Goal: Task Accomplishment & Management: Manage account settings

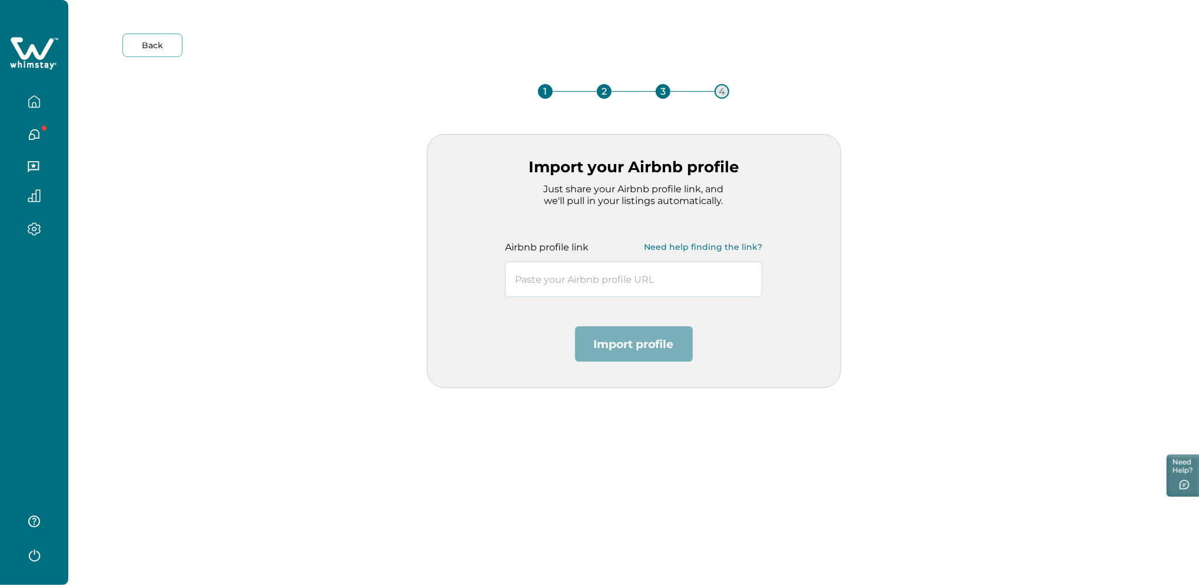
click at [626, 281] on input "text" at bounding box center [633, 279] width 257 height 35
type input "https://www.airbnb.co.in/users/show/77944255"
click at [613, 351] on button "Import profile" at bounding box center [634, 344] width 118 height 35
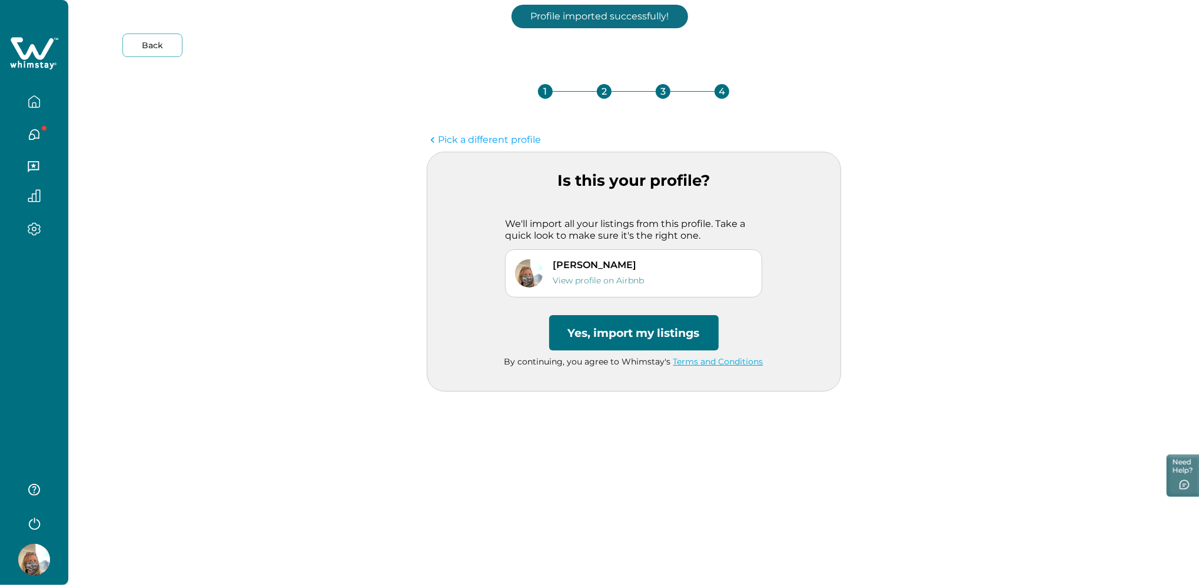
click at [613, 328] on button "Yes, import my listings" at bounding box center [633, 332] width 169 height 35
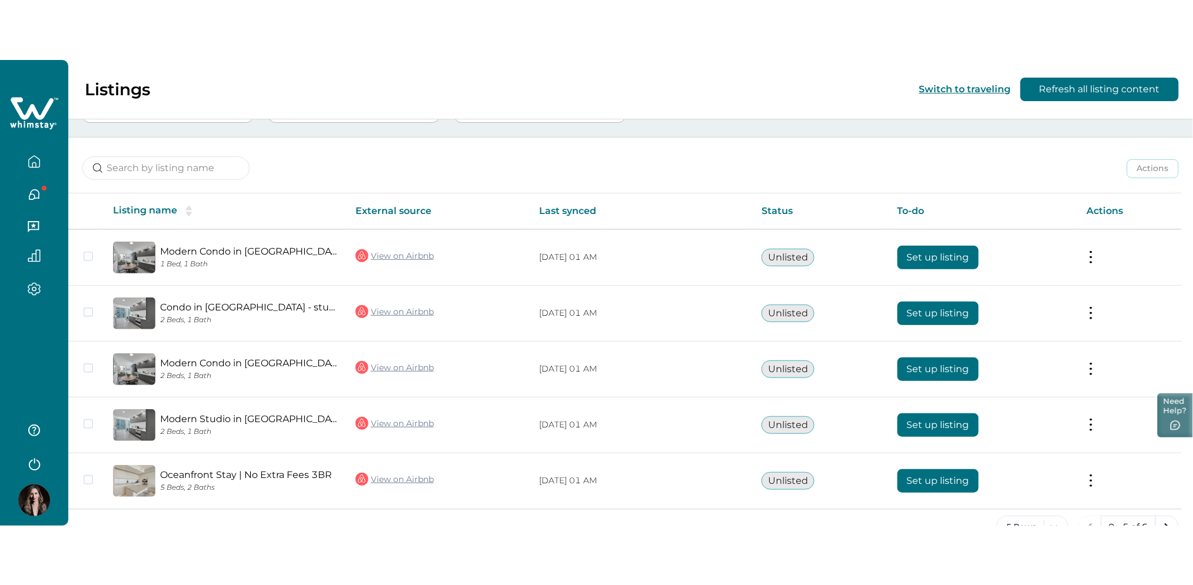
scroll to position [36, 0]
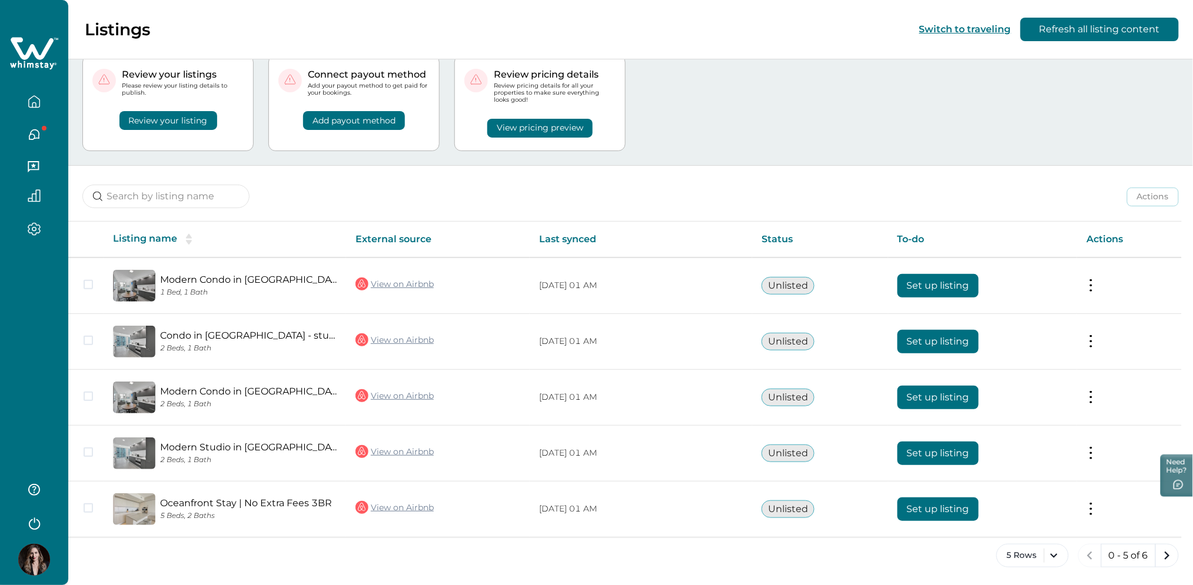
click at [0, 301] on html "Skip to Content Listings Switch to traveling Refresh all listing content Your n…" at bounding box center [596, 256] width 1193 height 585
click at [36, 292] on div at bounding box center [34, 292] width 68 height 585
click at [583, 188] on div "Actions Actions Publish listing Unlist listing" at bounding box center [630, 188] width 1125 height 44
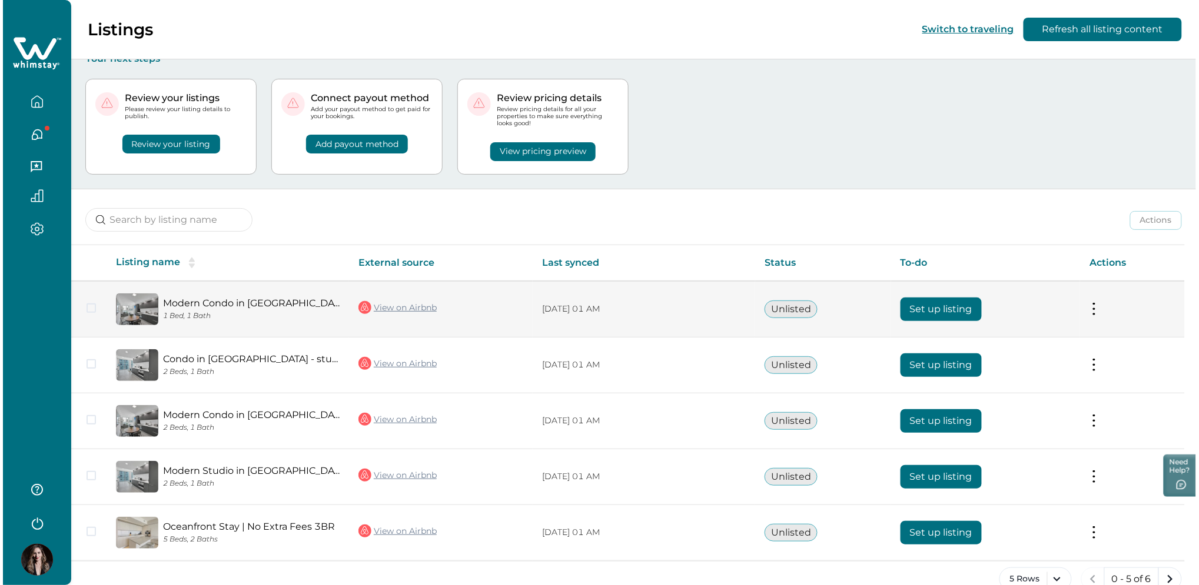
scroll to position [0, 0]
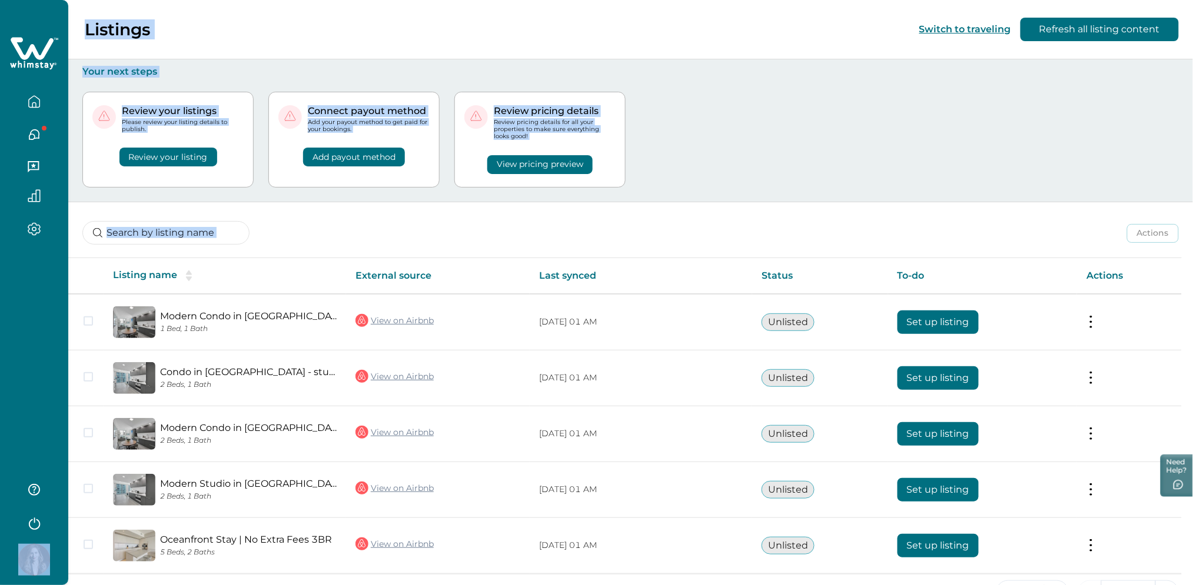
click at [0, 289] on html "Skip to Content Listings Switch to traveling Refresh all listing content Your n…" at bounding box center [596, 292] width 1193 height 585
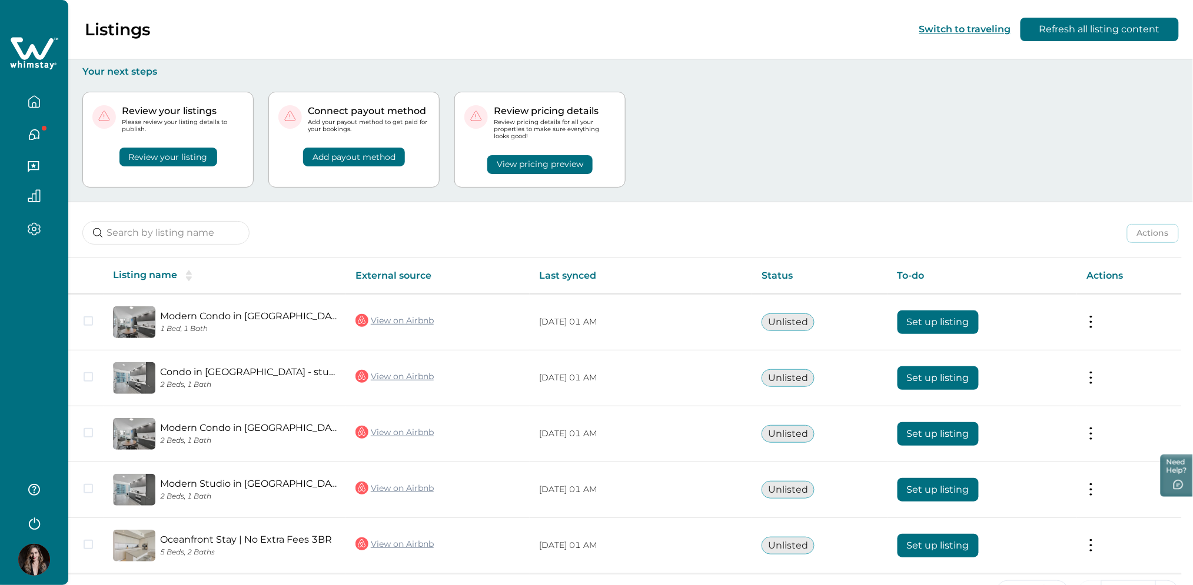
drag, startPoint x: -2, startPoint y: 289, endPoint x: 59, endPoint y: 322, distance: 69.8
click at [59, 322] on div at bounding box center [34, 292] width 68 height 585
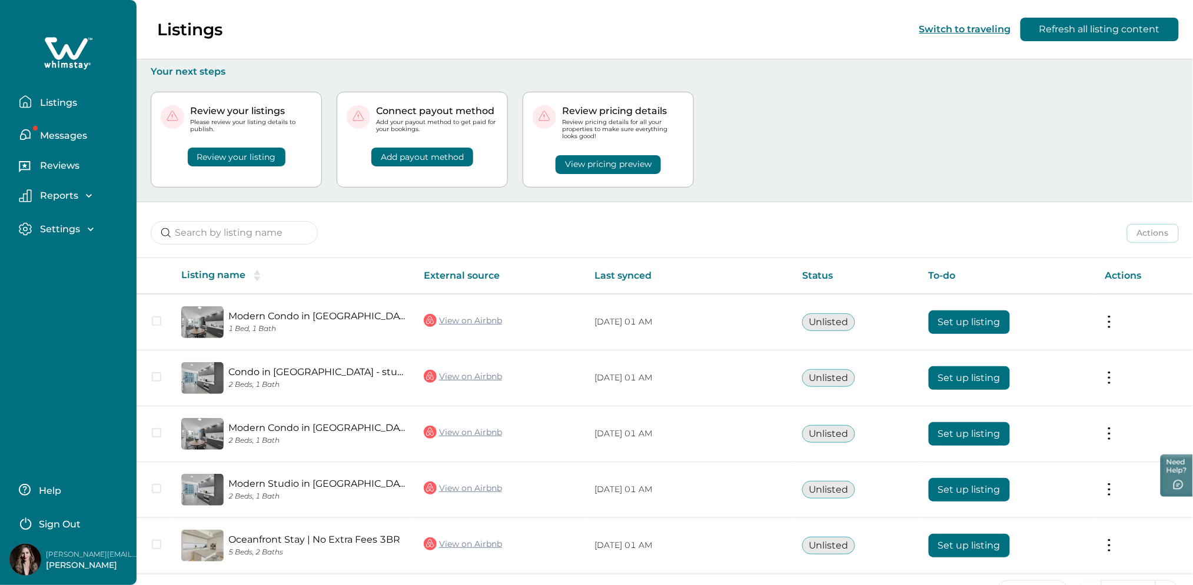
click at [91, 221] on div "Settings Profile details Payout method" at bounding box center [68, 230] width 118 height 34
click at [87, 231] on icon "button" at bounding box center [91, 230] width 12 height 12
click at [78, 199] on div "Reports" at bounding box center [63, 196] width 63 height 12
click at [69, 162] on p "Reviews" at bounding box center [57, 166] width 43 height 12
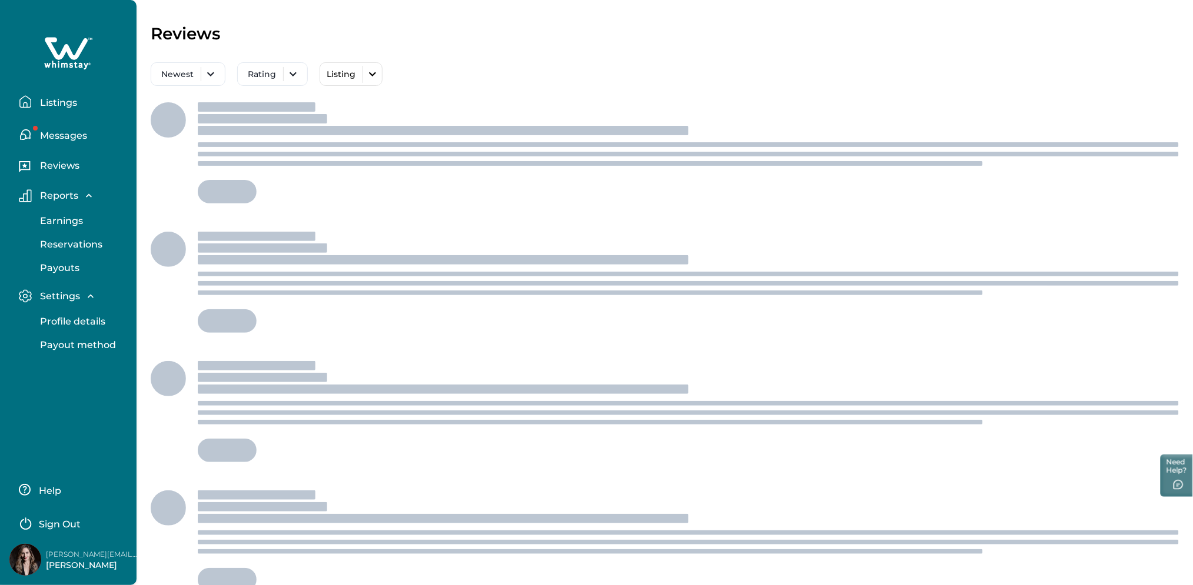
click at [71, 138] on p "Messages" at bounding box center [61, 136] width 51 height 12
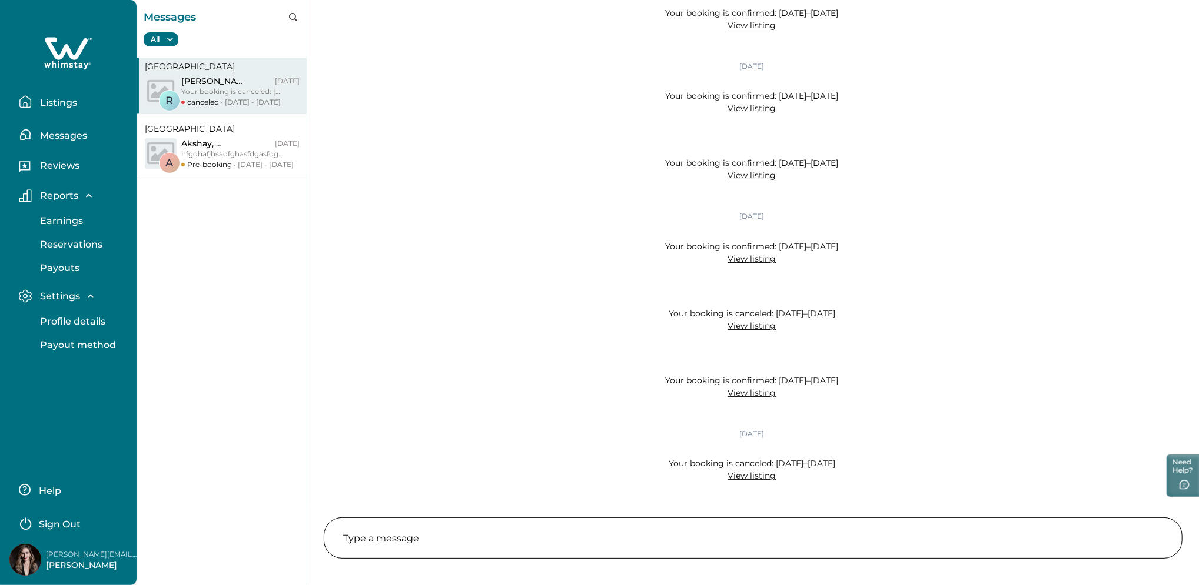
scroll to position [726, 0]
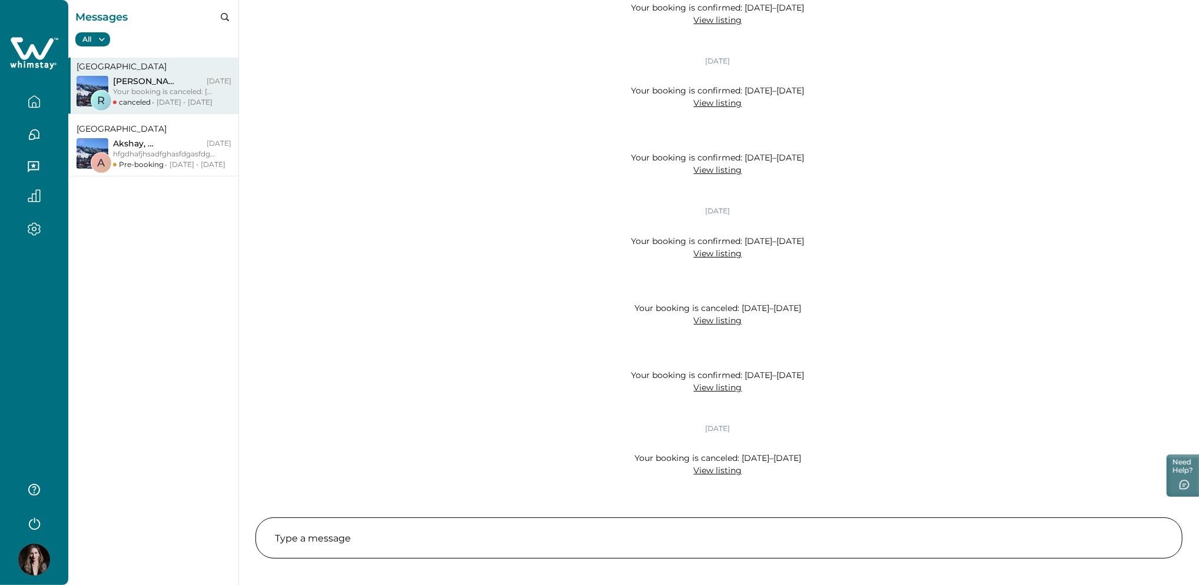
drag, startPoint x: 201, startPoint y: 158, endPoint x: 328, endPoint y: 224, distance: 142.9
click at [328, 224] on div "Apr 07, 2025 Your booking is confirmed: May 15–16 View listing 2:34 am 2:34 am …" at bounding box center [719, 253] width 960 height 506
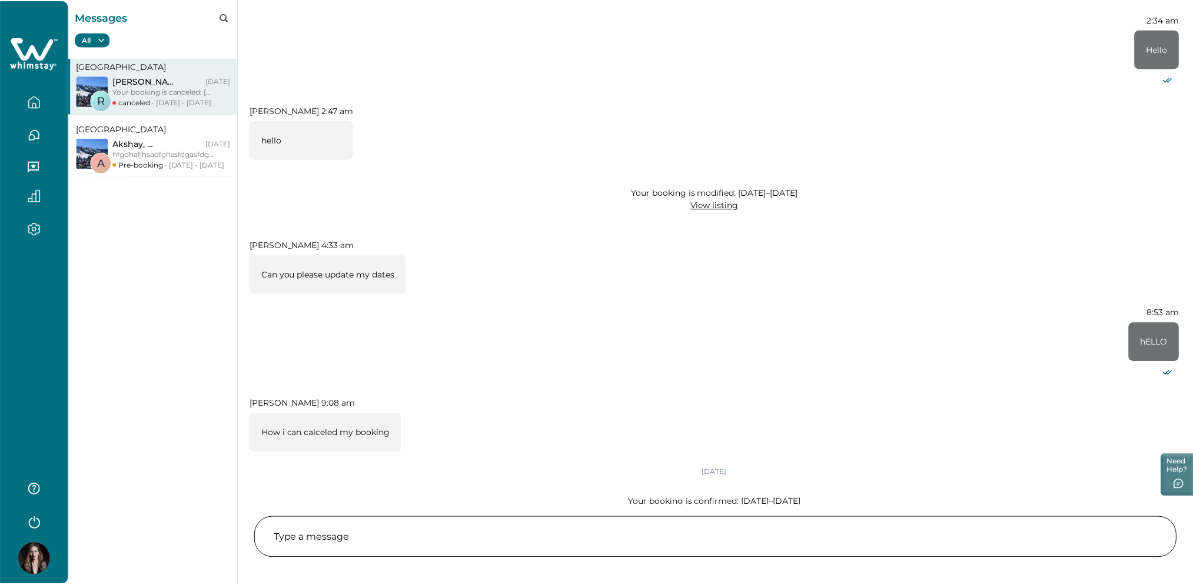
scroll to position [0, 0]
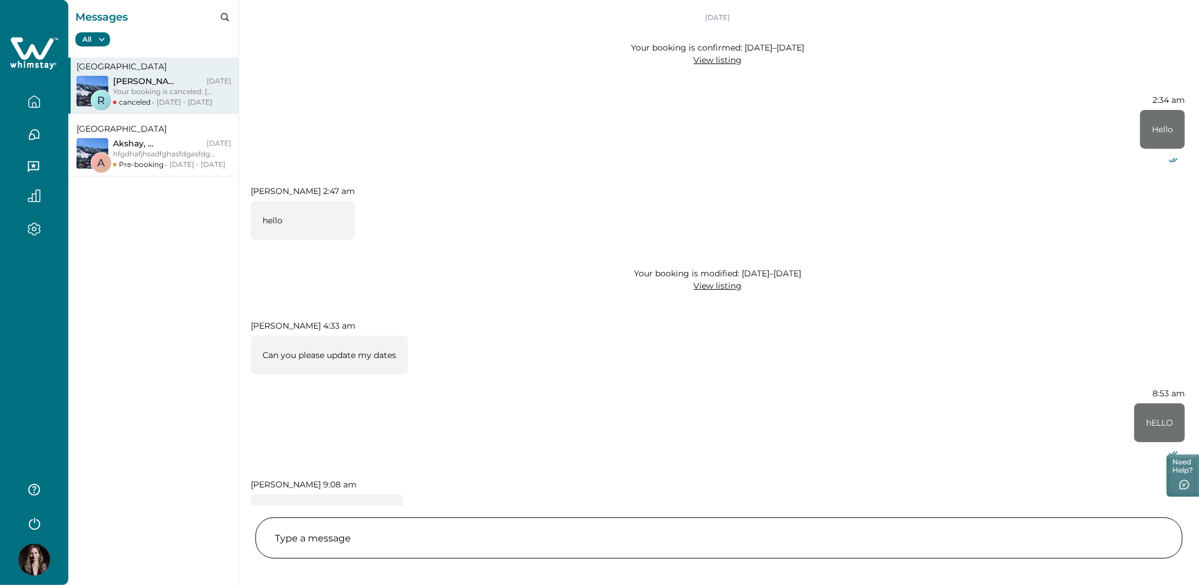
click at [25, 85] on div at bounding box center [33, 97] width 49 height 33
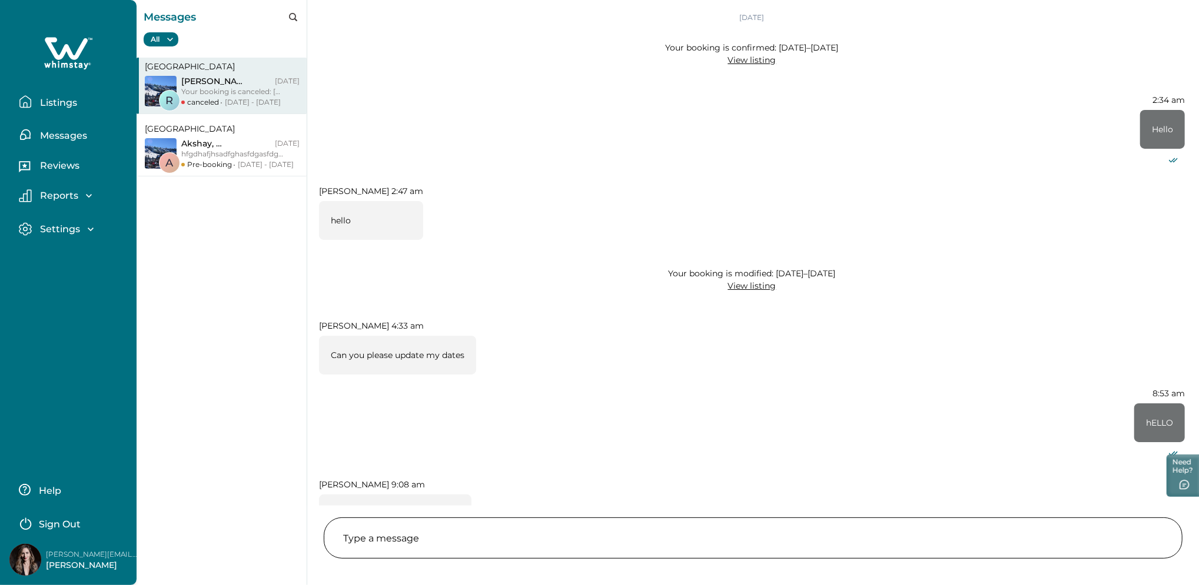
click at [61, 110] on button "Listings" at bounding box center [73, 102] width 108 height 24
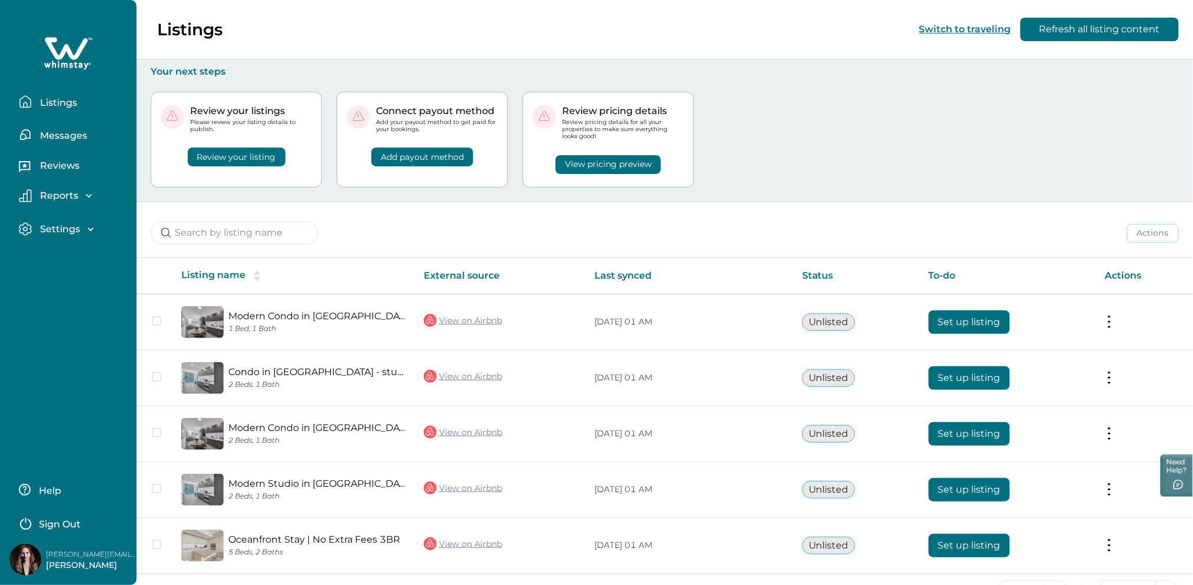
click at [758, 208] on div "Actions Actions Publish listing Unlist listing" at bounding box center [665, 224] width 1056 height 44
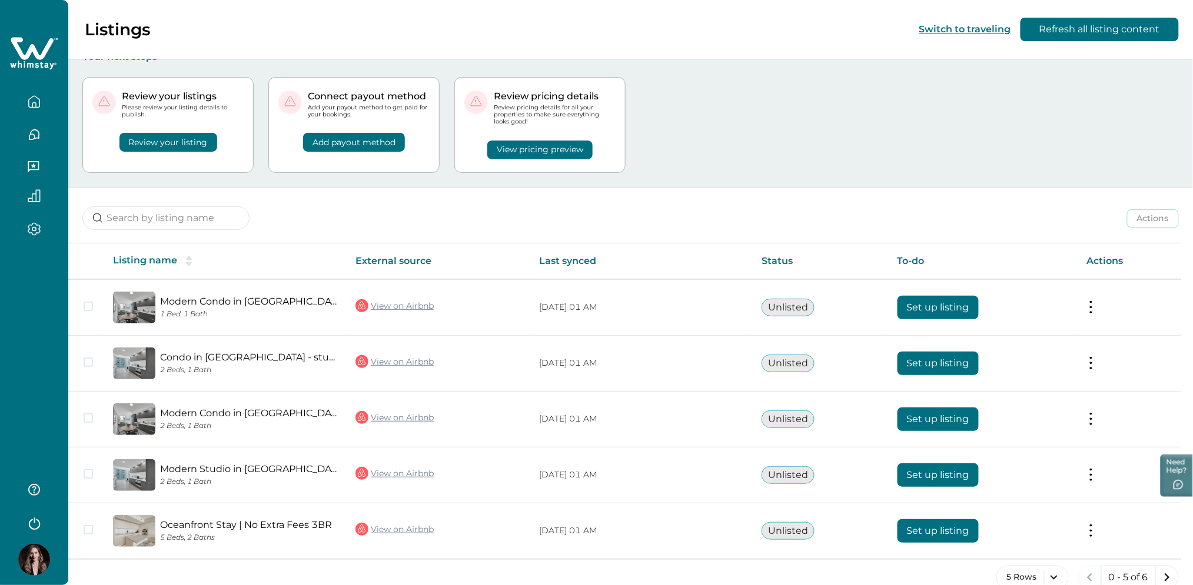
scroll to position [36, 0]
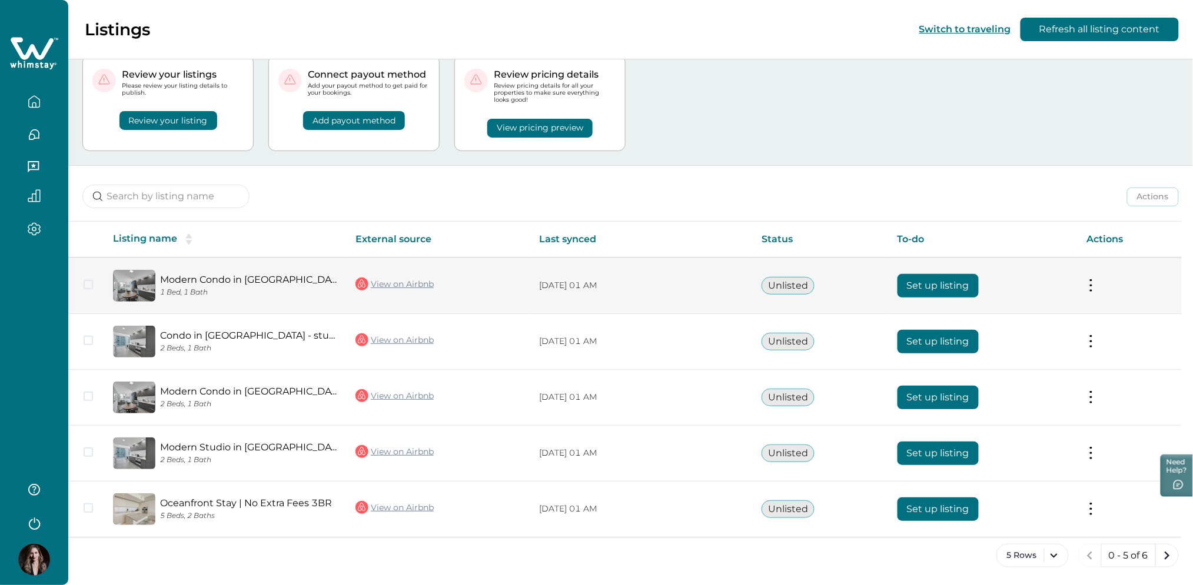
click at [392, 282] on link "View on Airbnb" at bounding box center [394, 284] width 78 height 15
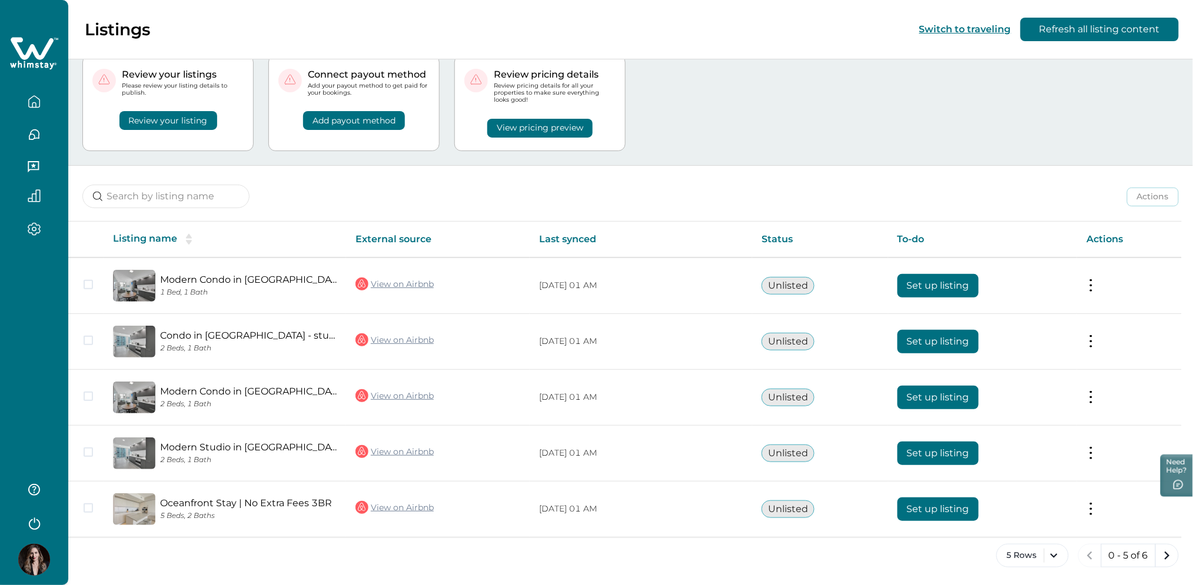
scroll to position [0, 0]
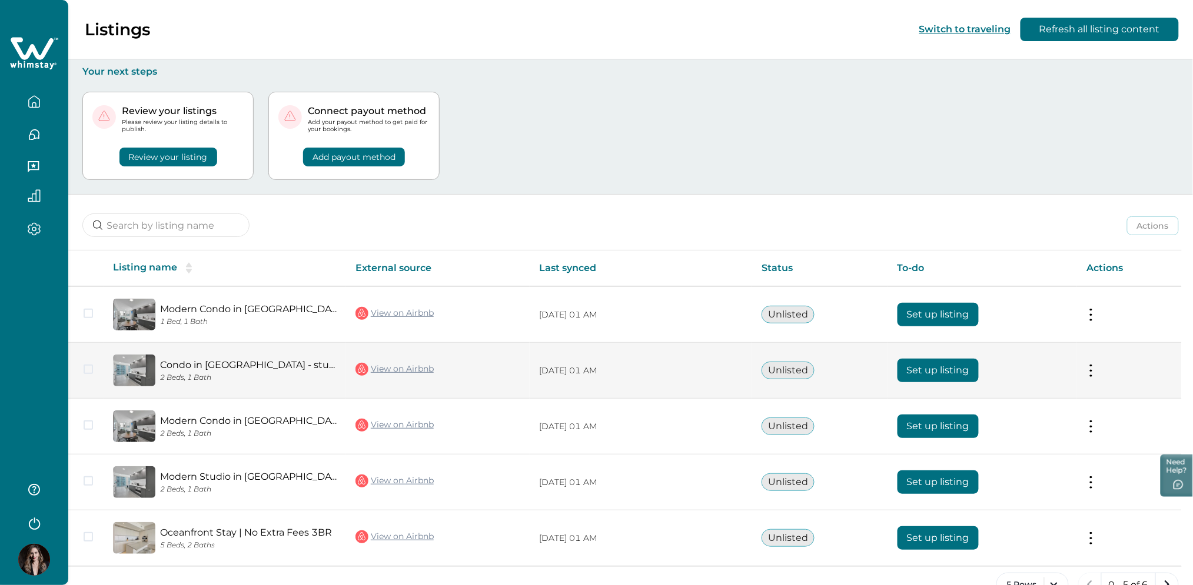
click at [948, 370] on button "Set up listing" at bounding box center [937, 371] width 81 height 24
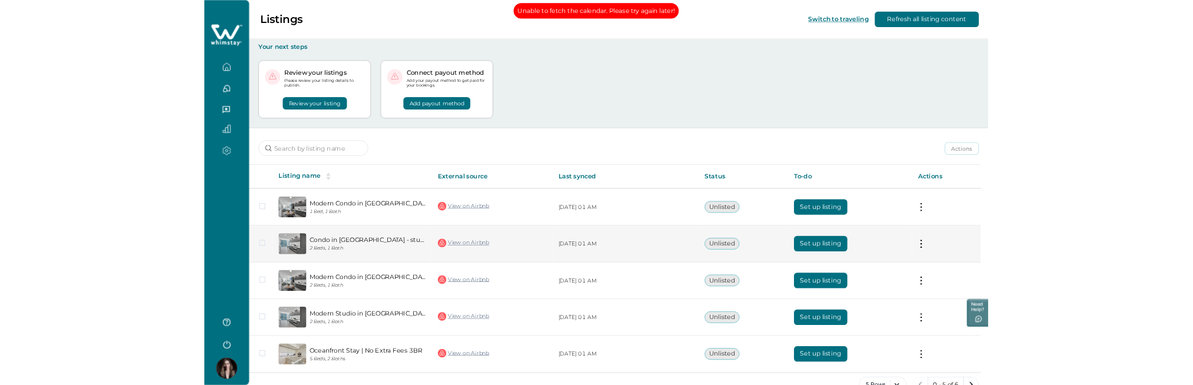
scroll to position [30, 0]
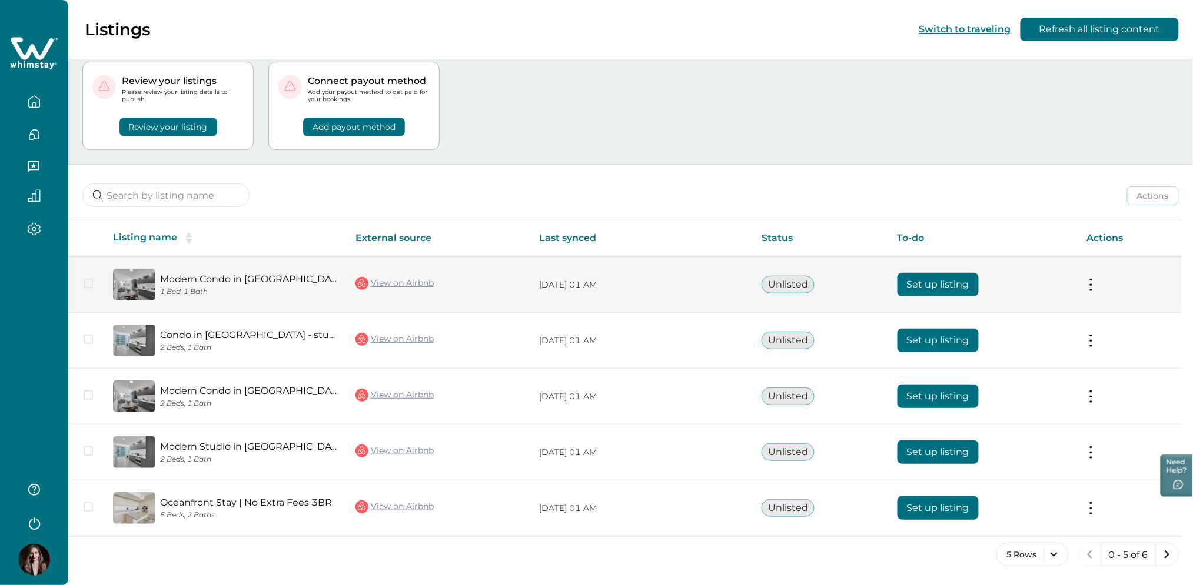
click at [959, 283] on button "Set up listing" at bounding box center [937, 285] width 81 height 24
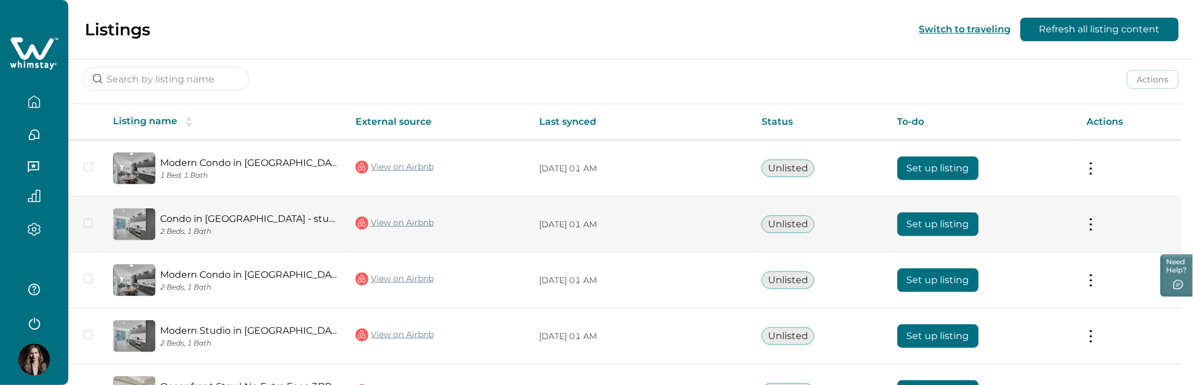
scroll to position [187, 0]
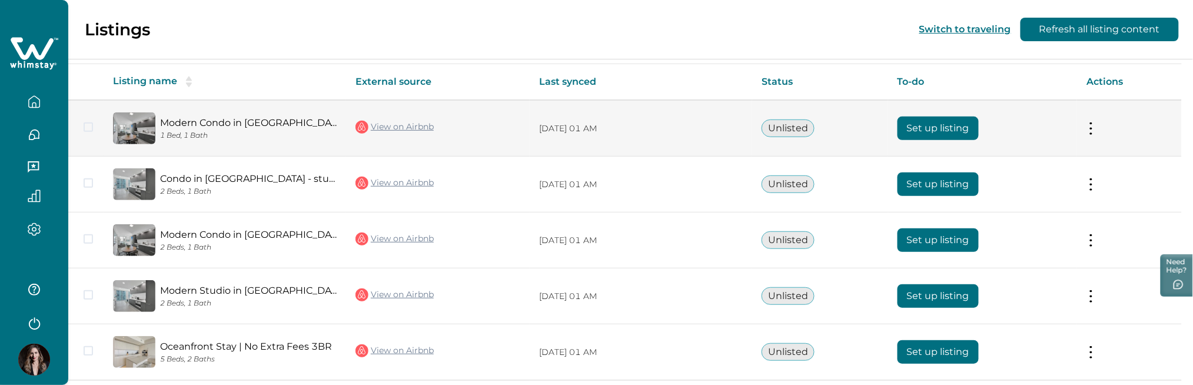
click at [951, 130] on button "Set up listing" at bounding box center [937, 129] width 81 height 24
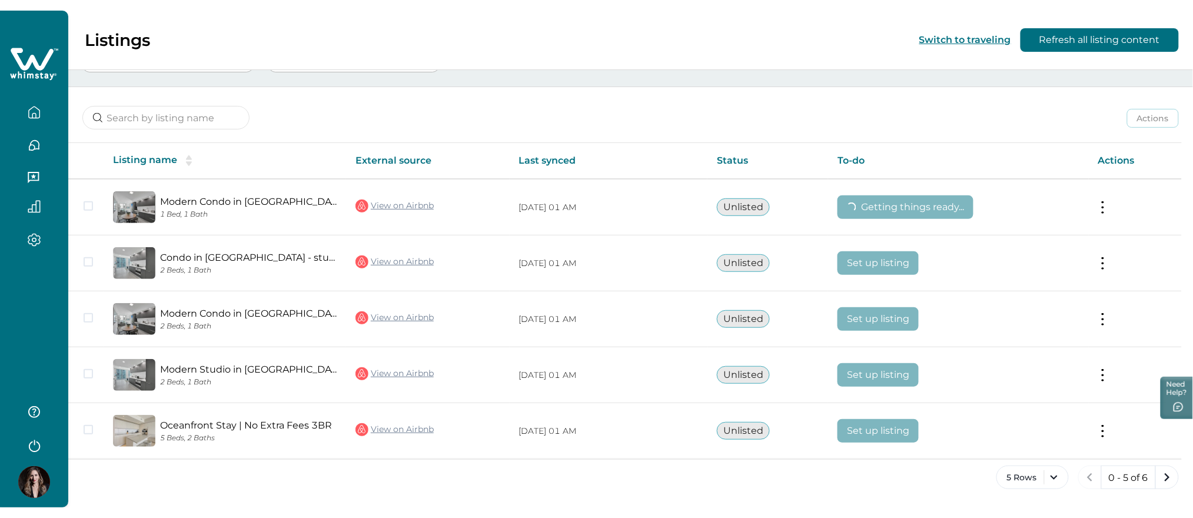
scroll to position [98, 0]
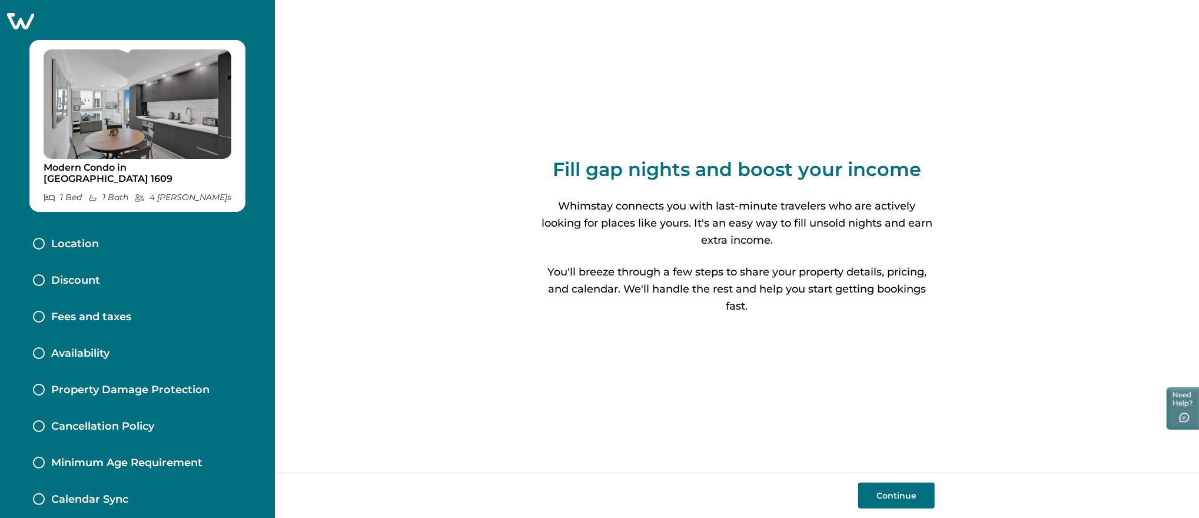
click at [887, 489] on button "Continue" at bounding box center [896, 496] width 76 height 26
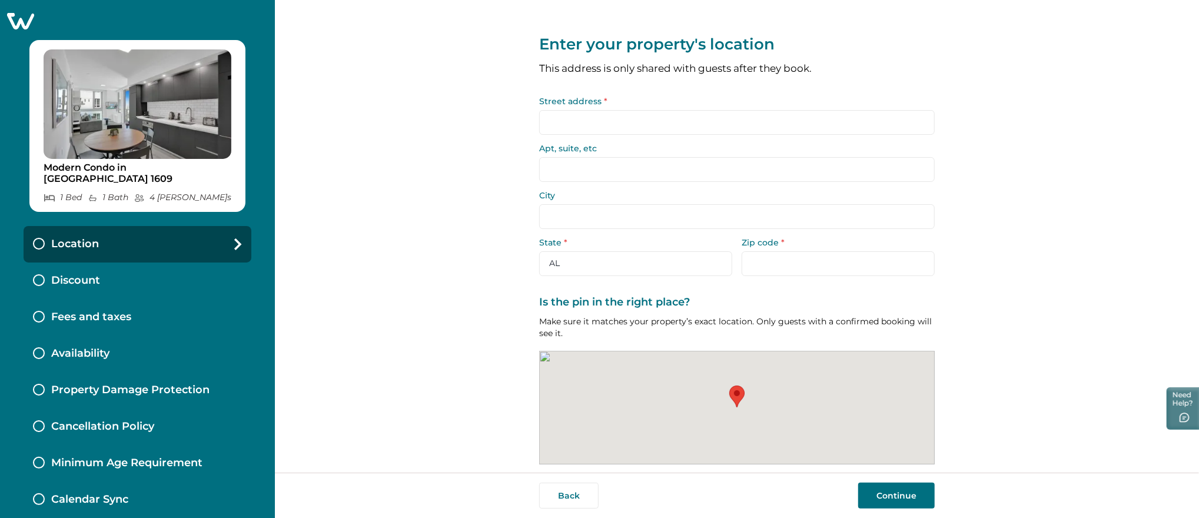
click at [559, 121] on input "Street address *" at bounding box center [736, 122] width 395 height 25
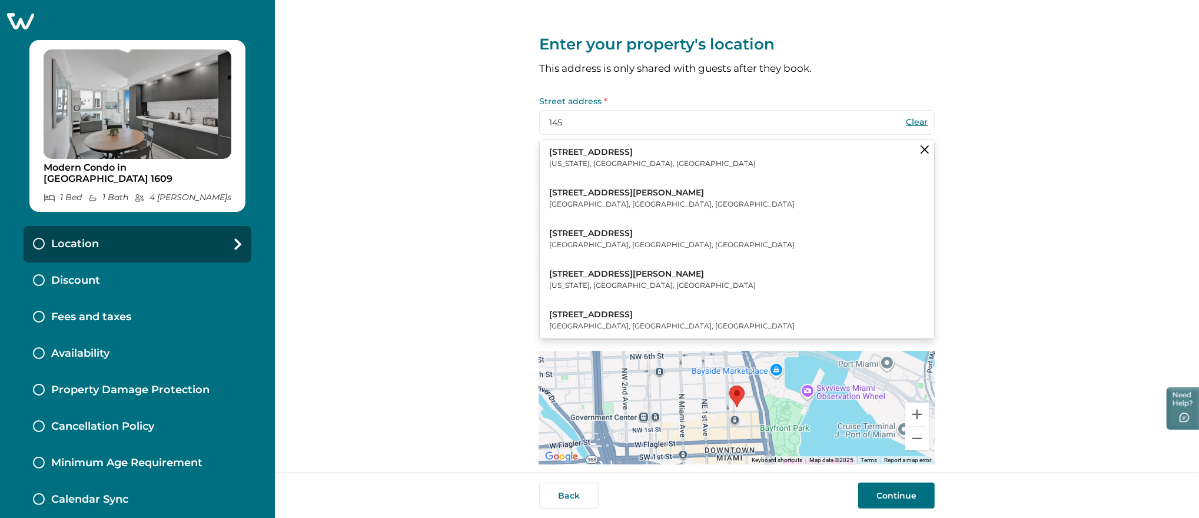
click at [606, 153] on p "[STREET_ADDRESS]" at bounding box center [652, 153] width 207 height 12
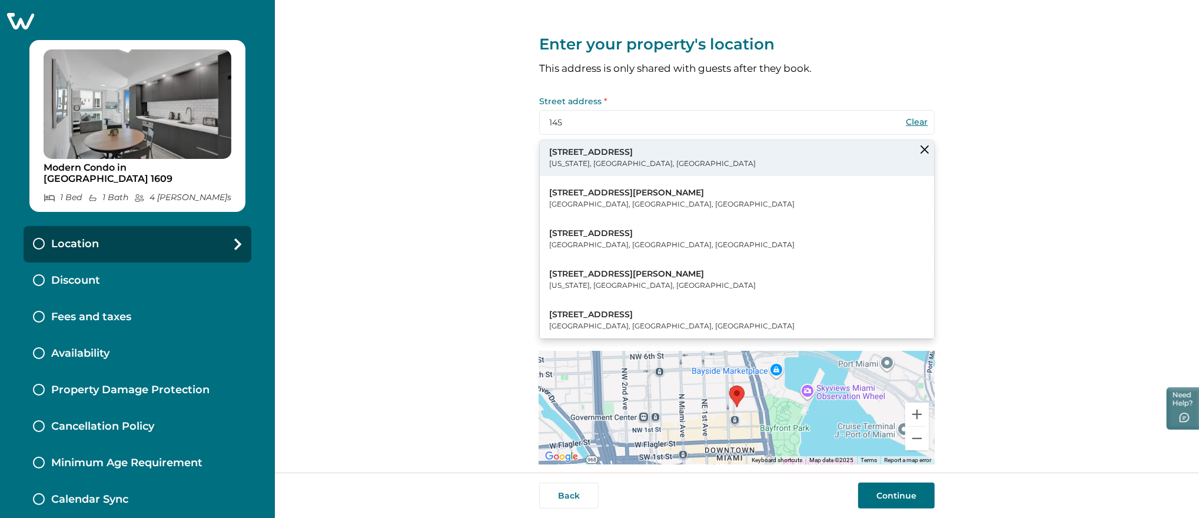
type input "[STREET_ADDRESS]"
type input "[US_STATE]"
select select "NY"
type input "10001"
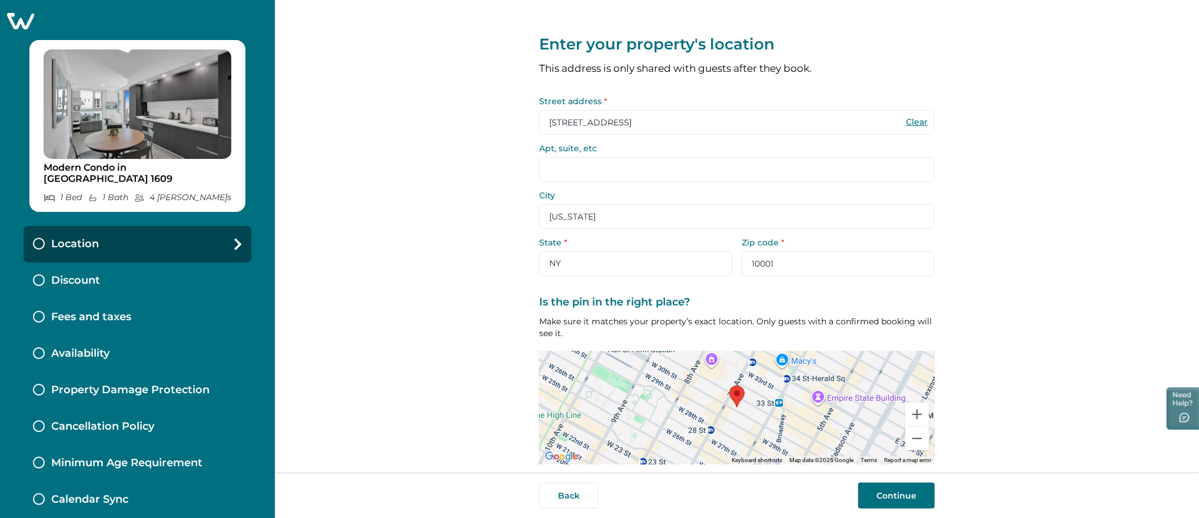
click at [887, 489] on button "Continue" at bounding box center [896, 496] width 76 height 26
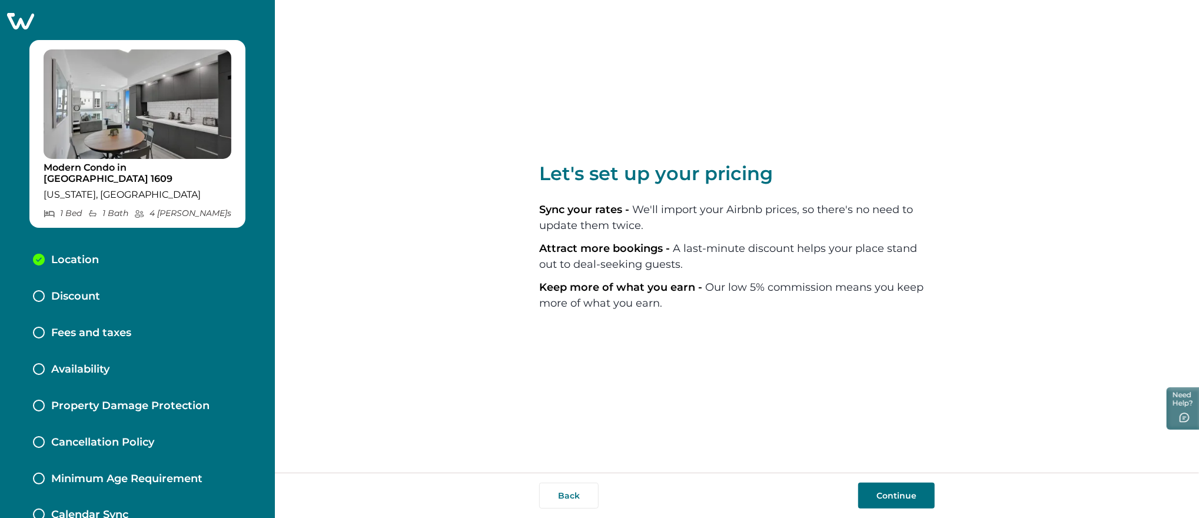
click at [902, 500] on button "Continue" at bounding box center [896, 496] width 76 height 26
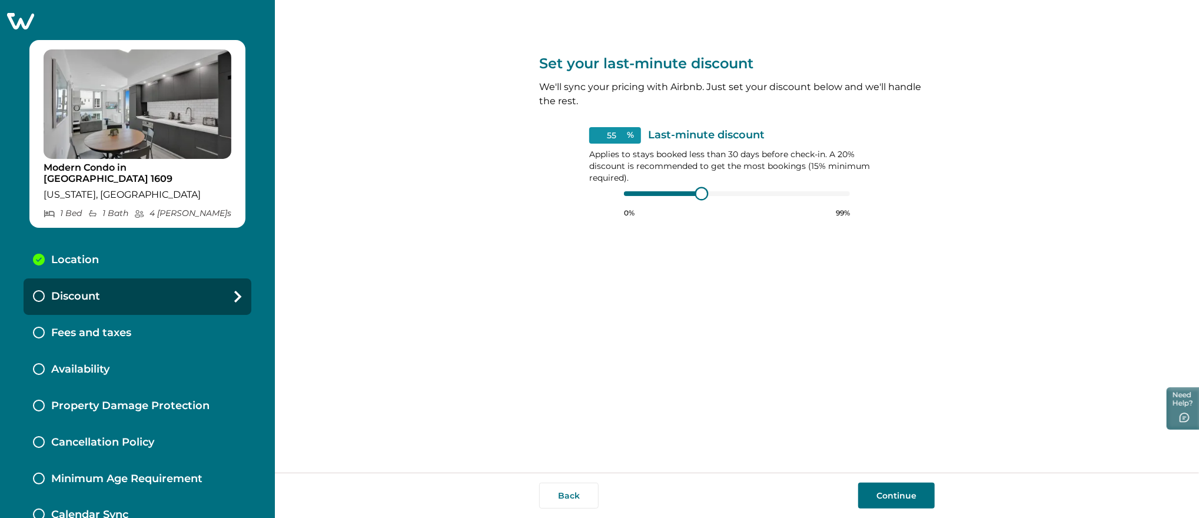
type input "56"
click at [751, 192] on div at bounding box center [751, 193] width 11 height 11
click at [873, 498] on button "Continue" at bounding box center [896, 496] width 76 height 26
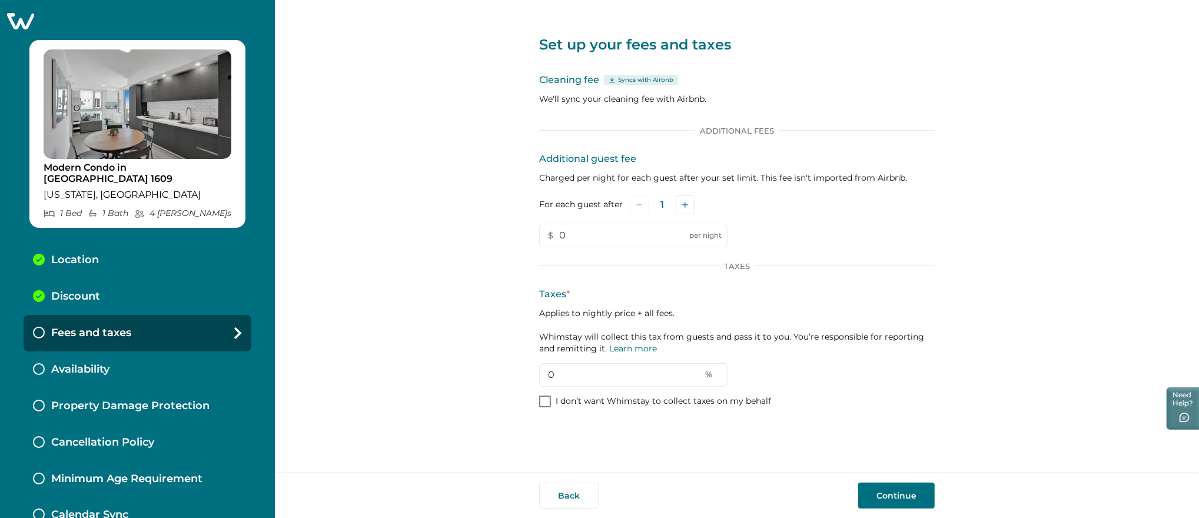
click at [879, 45] on p "Set up your fees and taxes" at bounding box center [736, 44] width 395 height 19
click at [547, 401] on span at bounding box center [545, 401] width 12 height 12
click at [899, 494] on button "Continue" at bounding box center [896, 496] width 76 height 26
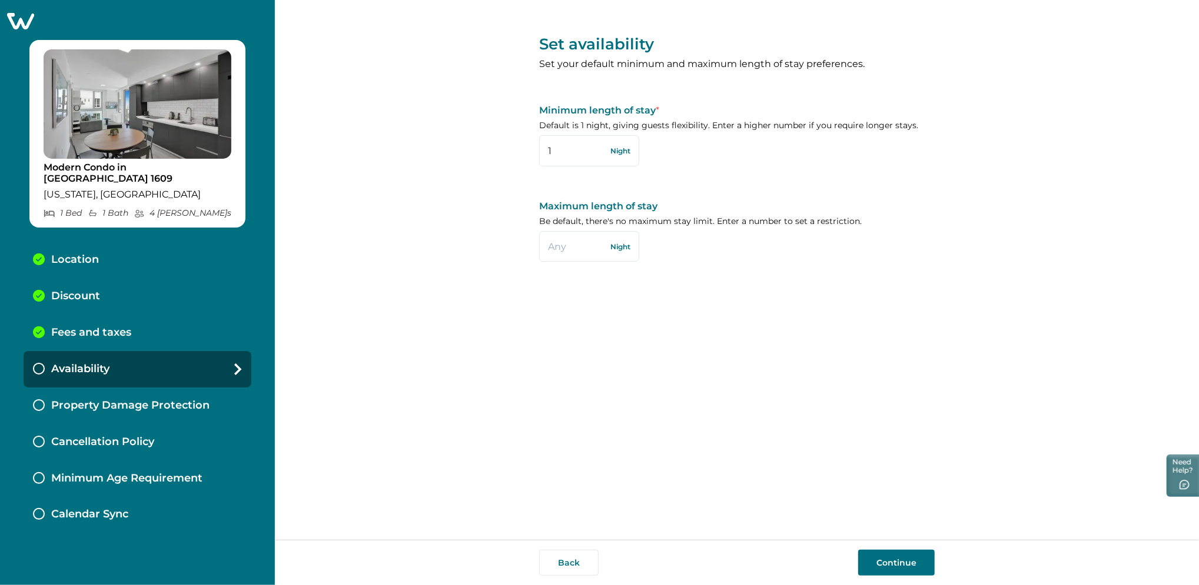
click at [871, 563] on button "Continue" at bounding box center [896, 563] width 76 height 26
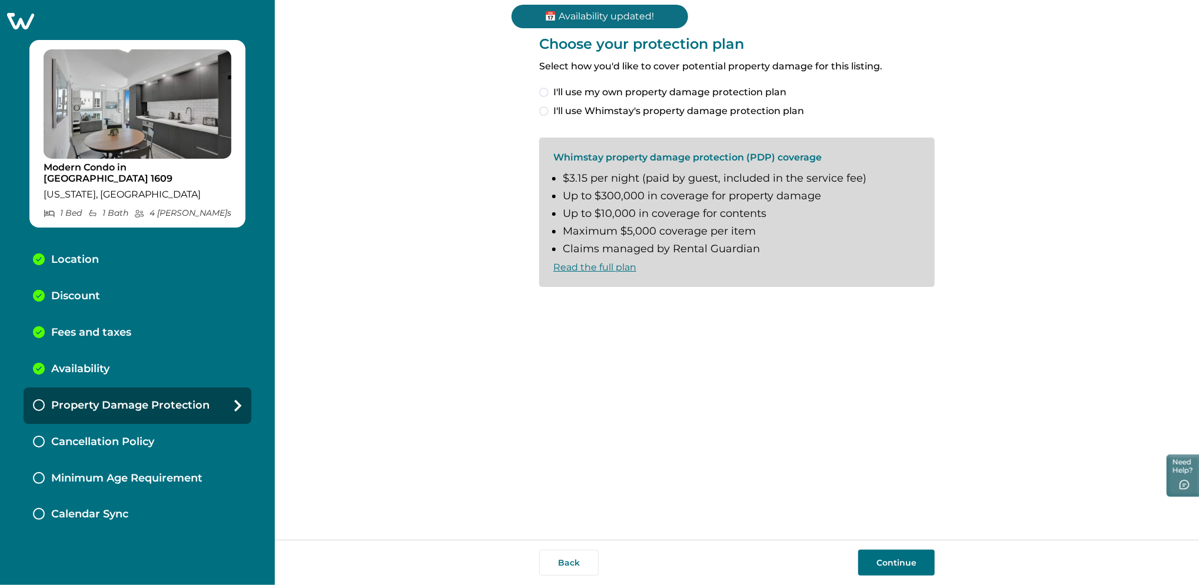
click at [577, 94] on span "I'll use my own property damage protection plan" at bounding box center [669, 92] width 233 height 14
click at [896, 573] on button "Continue" at bounding box center [896, 563] width 76 height 26
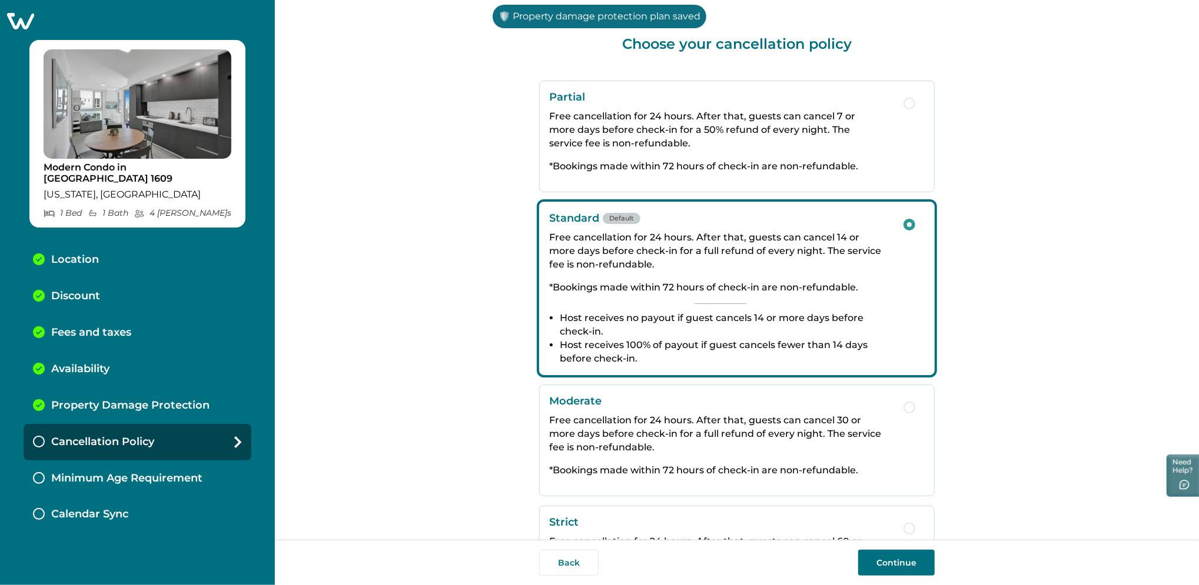
click at [896, 573] on button "Continue" at bounding box center [896, 563] width 76 height 26
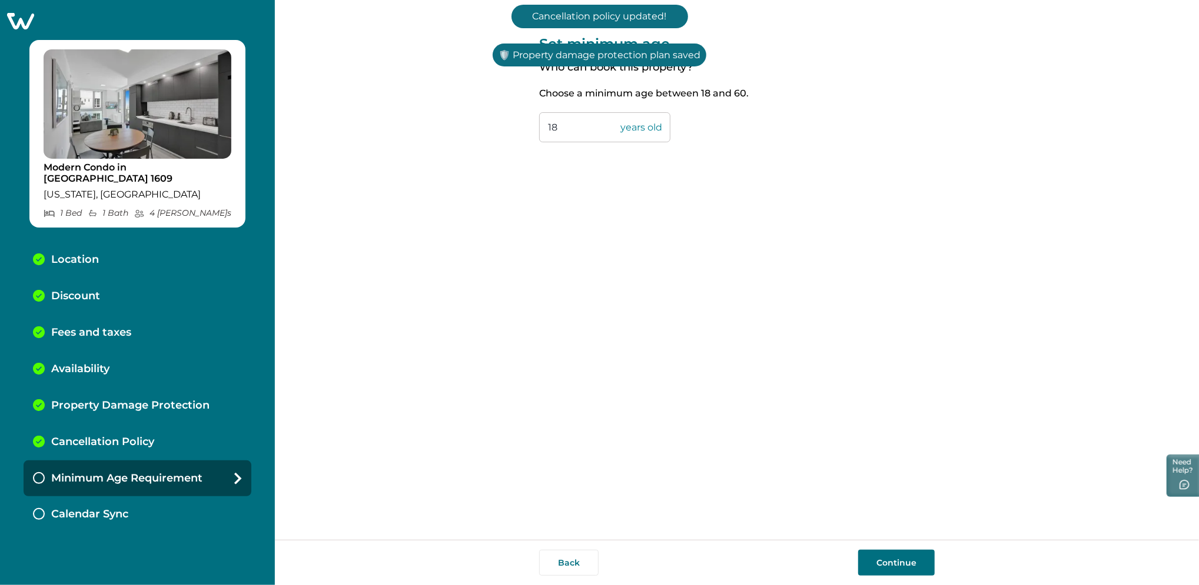
click at [896, 573] on button "Continue" at bounding box center [896, 563] width 76 height 26
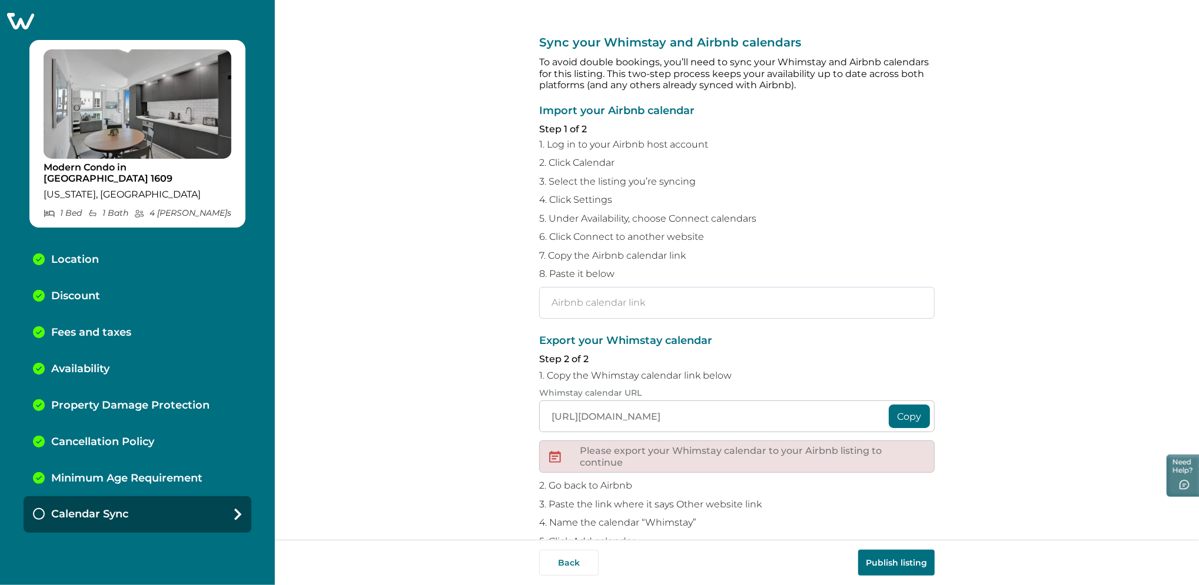
click at [587, 298] on input "text" at bounding box center [736, 303] width 395 height 32
paste input "[URL][DOMAIN_NAME]"
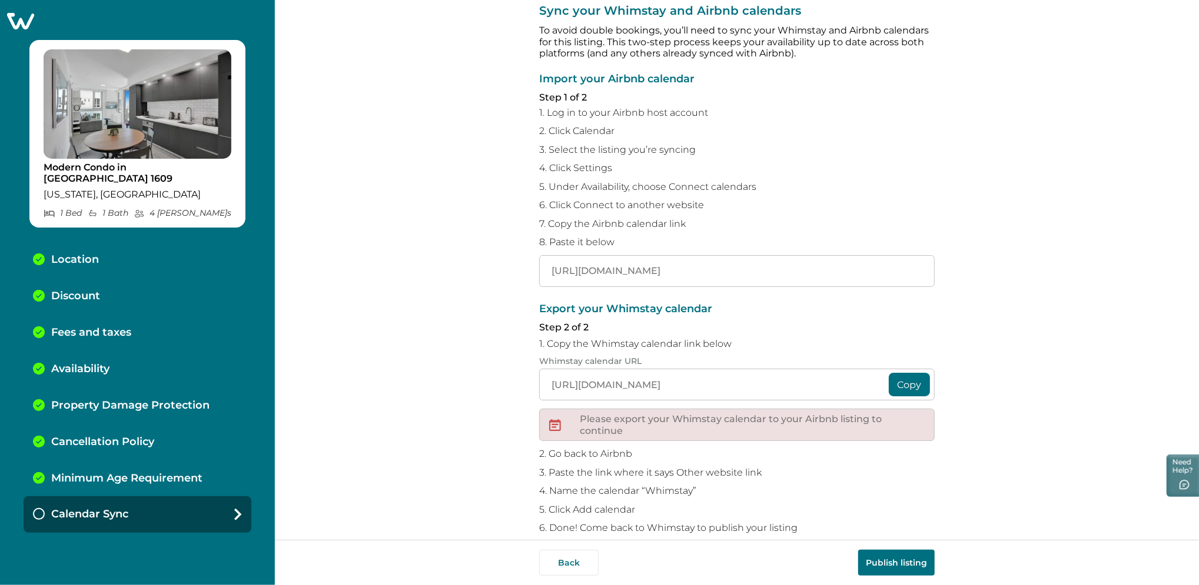
scroll to position [49, 0]
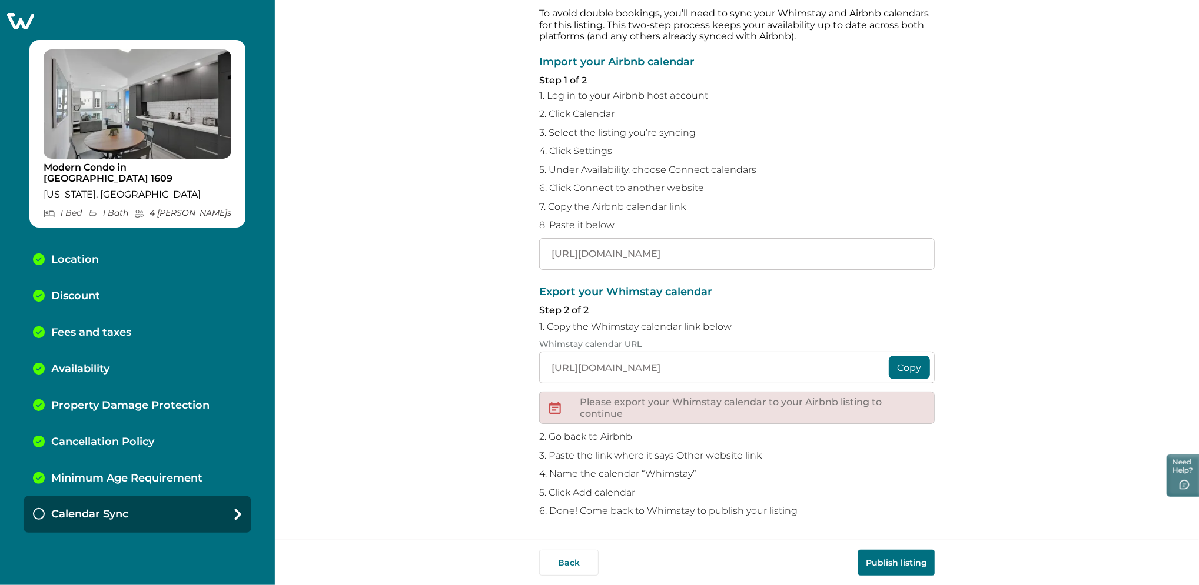
type input "[URL][DOMAIN_NAME]"
click at [883, 560] on button "Publish listing" at bounding box center [896, 563] width 76 height 26
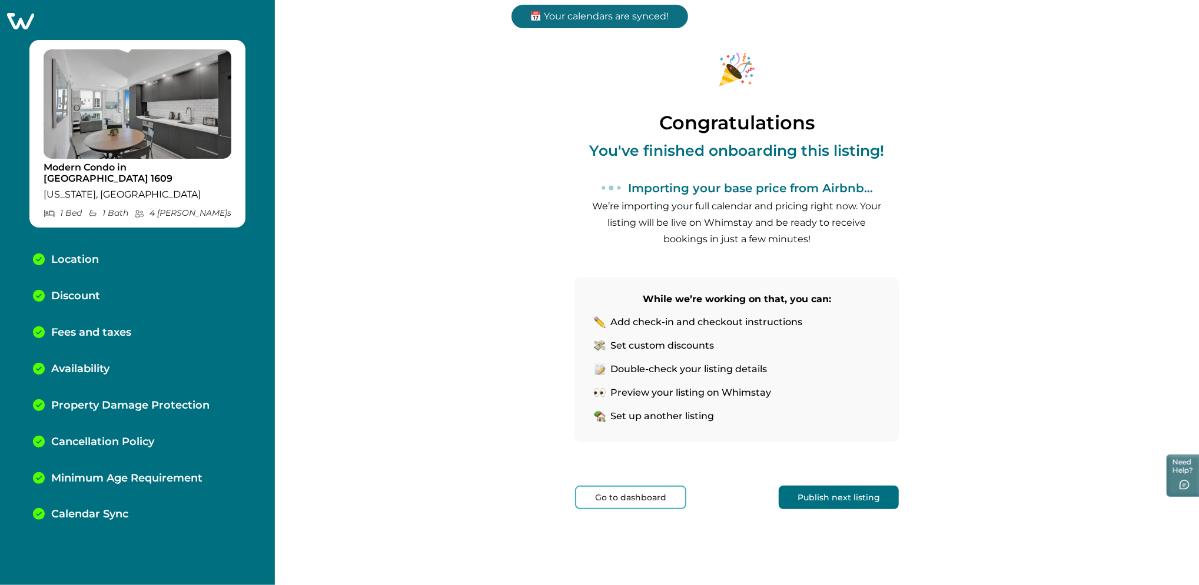
click at [637, 497] on button "Go to dashboard" at bounding box center [630, 498] width 111 height 24
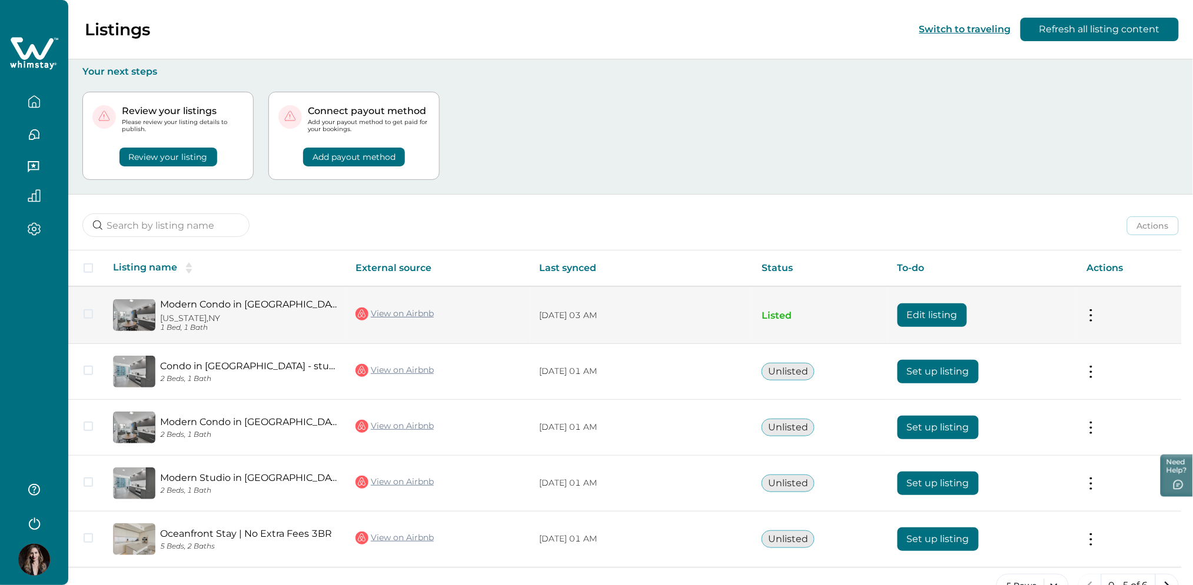
click at [1094, 316] on button at bounding box center [1090, 316] width 9 height 12
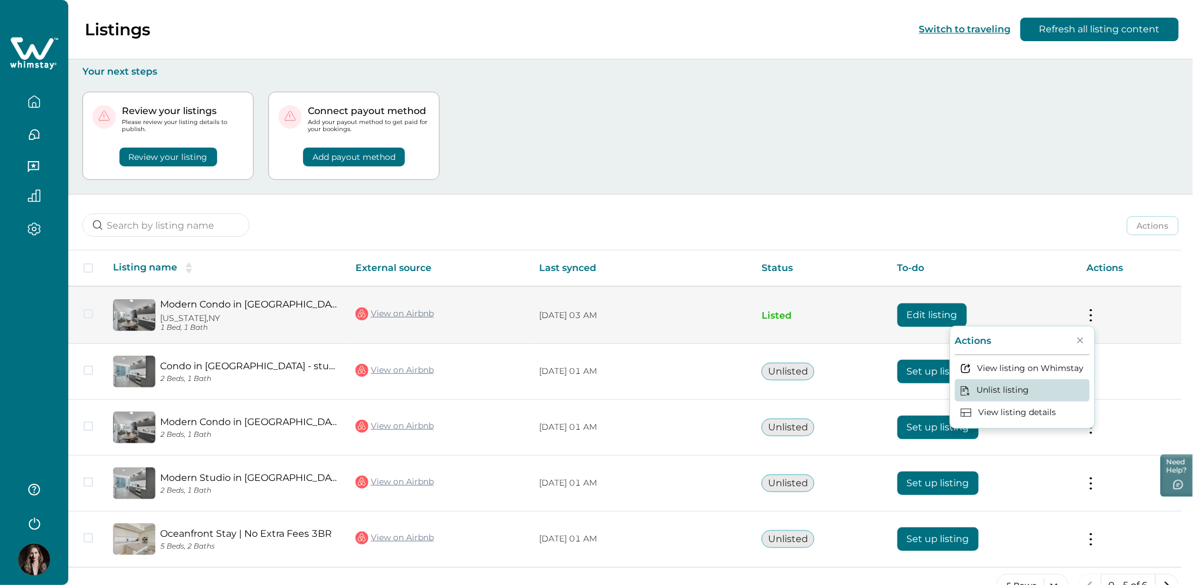
click at [1008, 391] on button "Unlist listing" at bounding box center [1022, 391] width 135 height 22
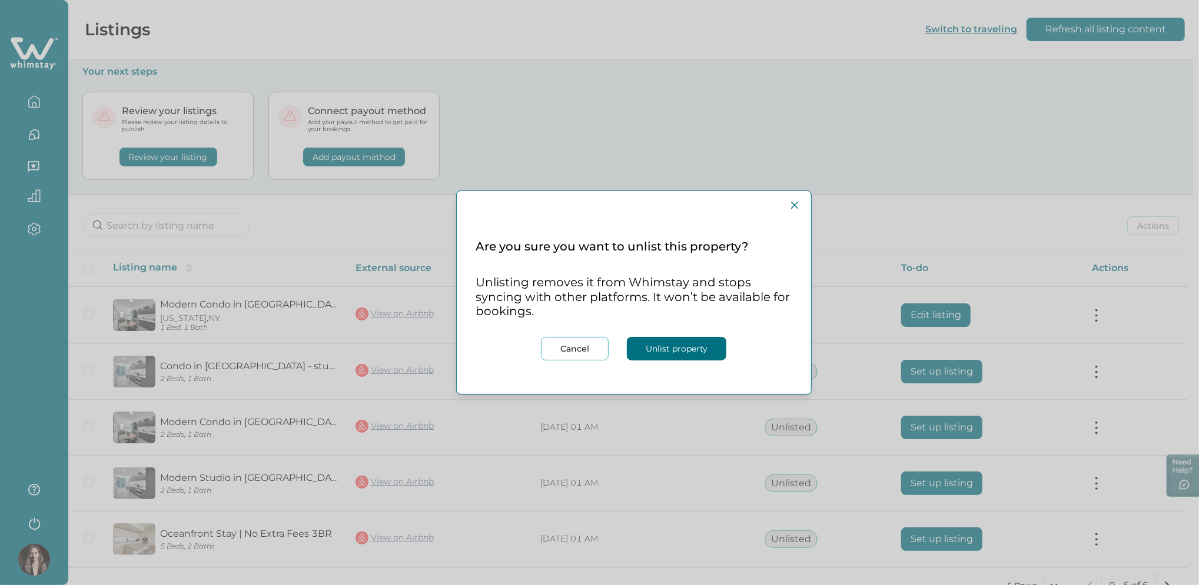
click at [664, 345] on button "Unlist property" at bounding box center [676, 349] width 99 height 24
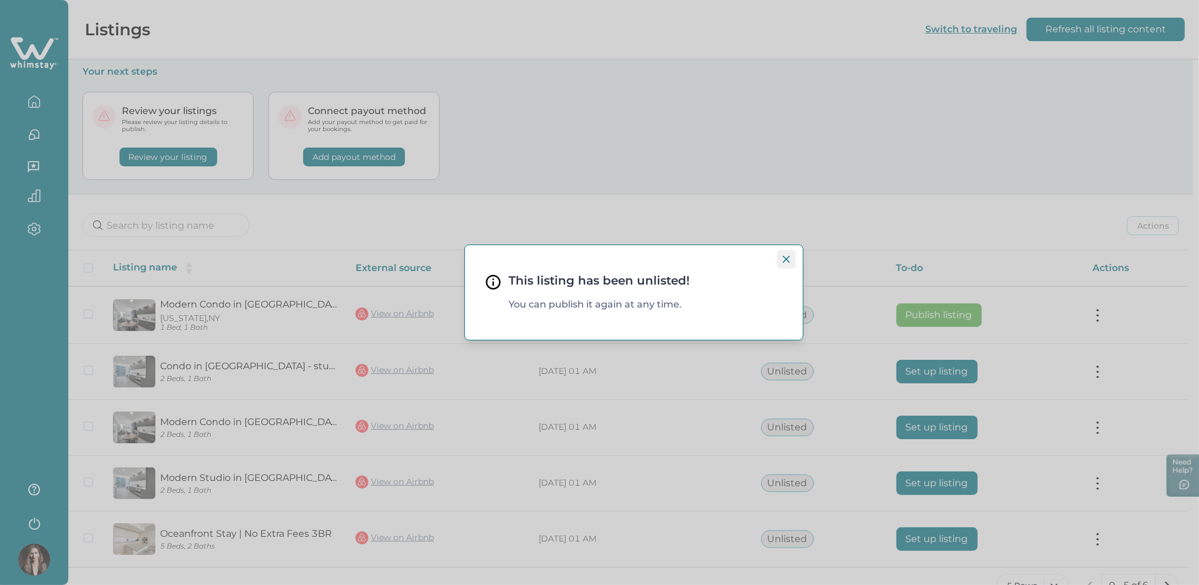
click at [788, 258] on icon "Close" at bounding box center [786, 259] width 7 height 7
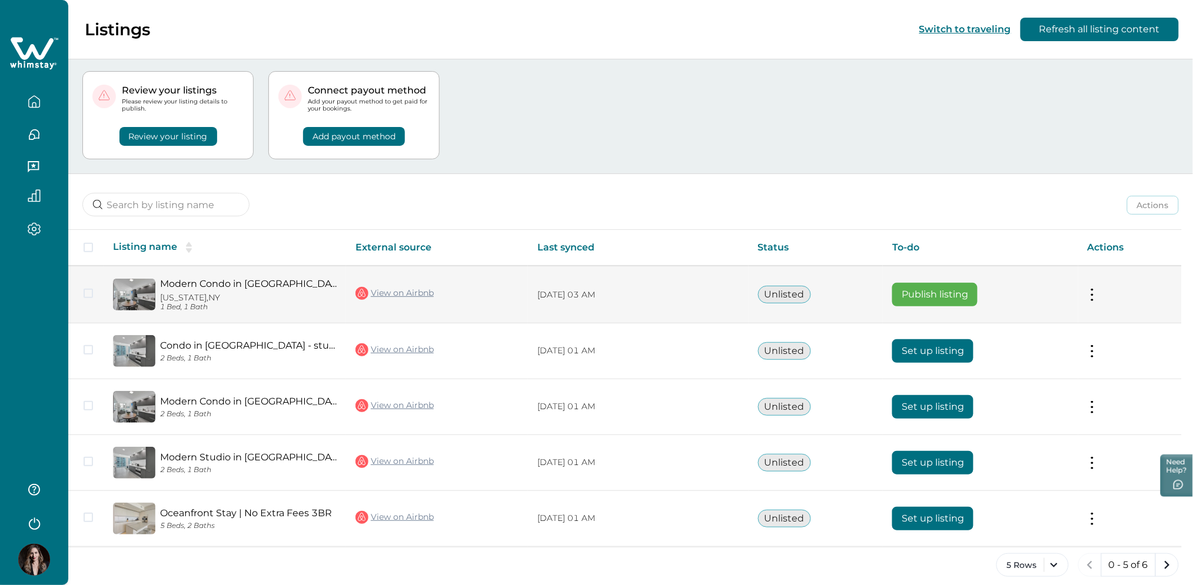
scroll to position [31, 0]
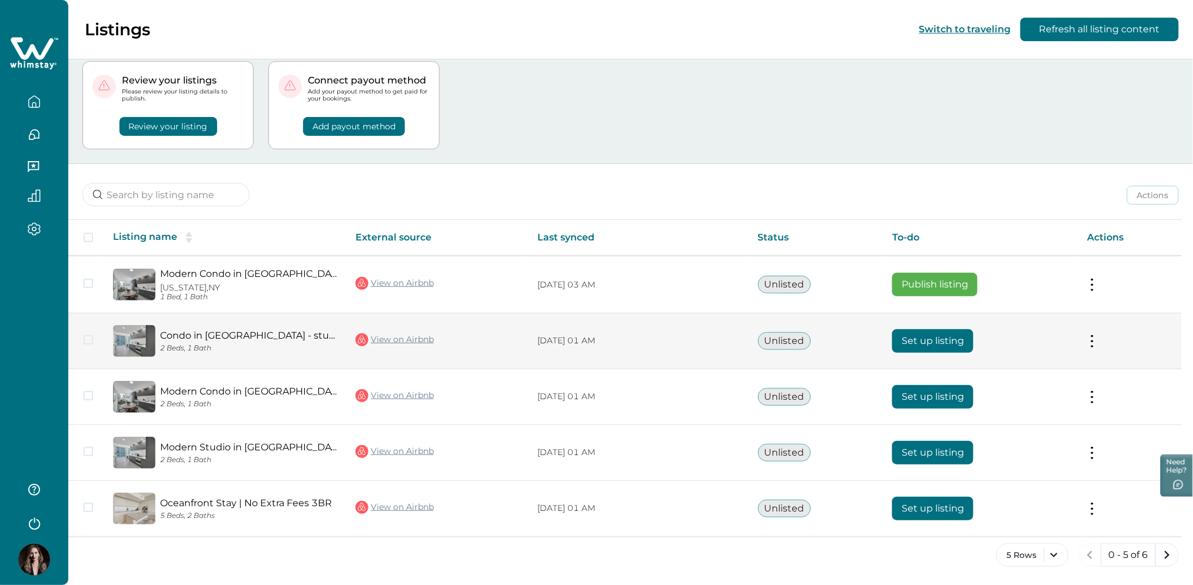
click at [921, 345] on button "Set up listing" at bounding box center [932, 342] width 81 height 24
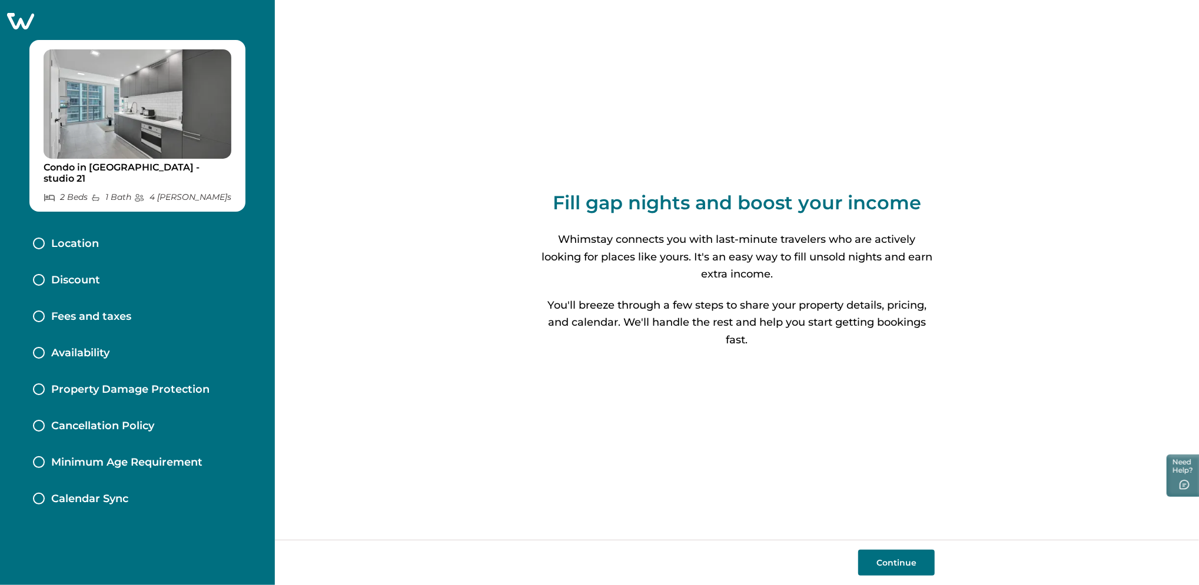
click at [21, 18] on icon at bounding box center [20, 21] width 29 height 18
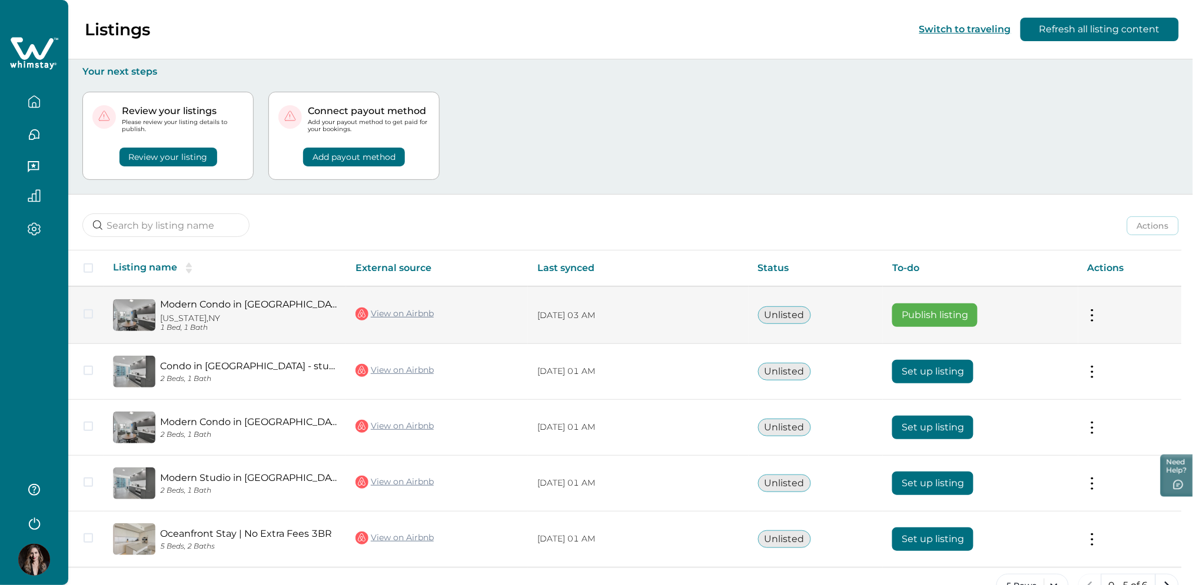
click at [901, 312] on button "Publish listing" at bounding box center [934, 316] width 85 height 24
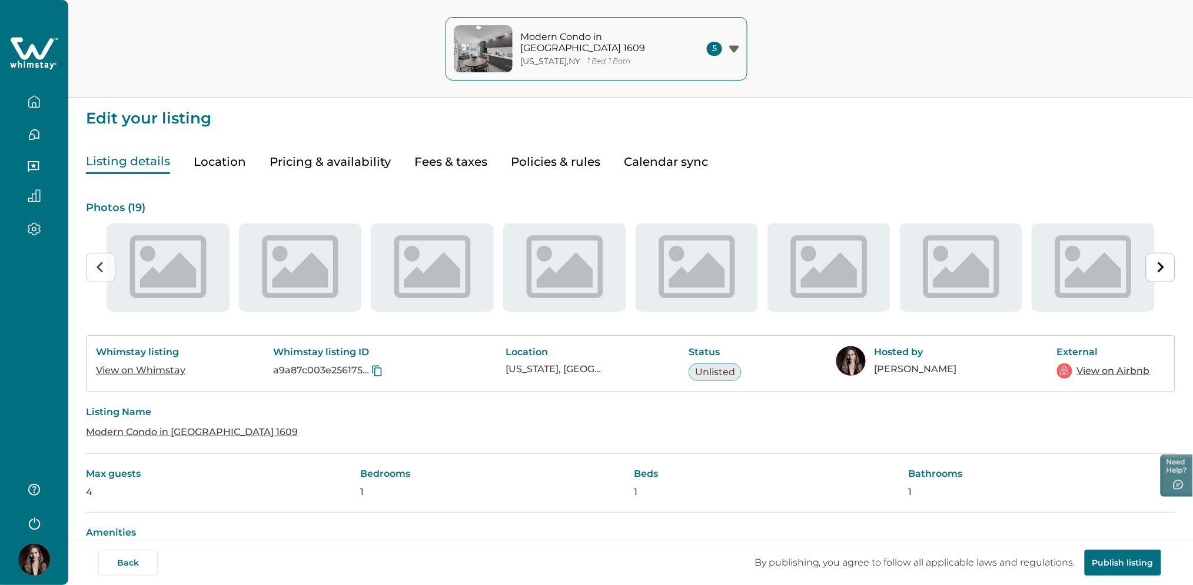
type input "56"
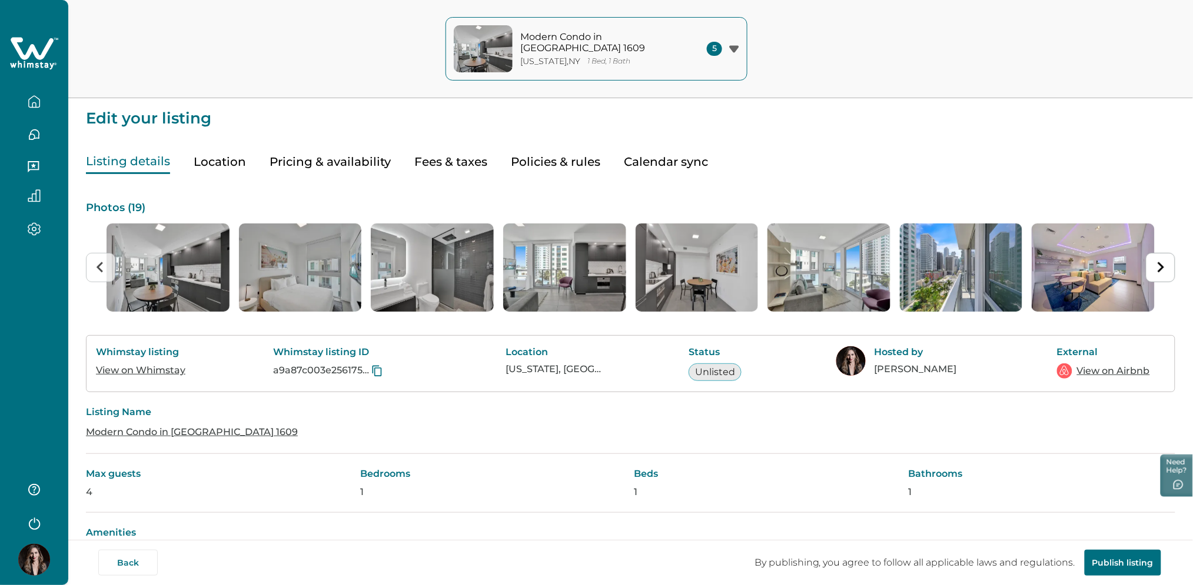
click at [328, 167] on button "Pricing & availability" at bounding box center [330, 162] width 121 height 24
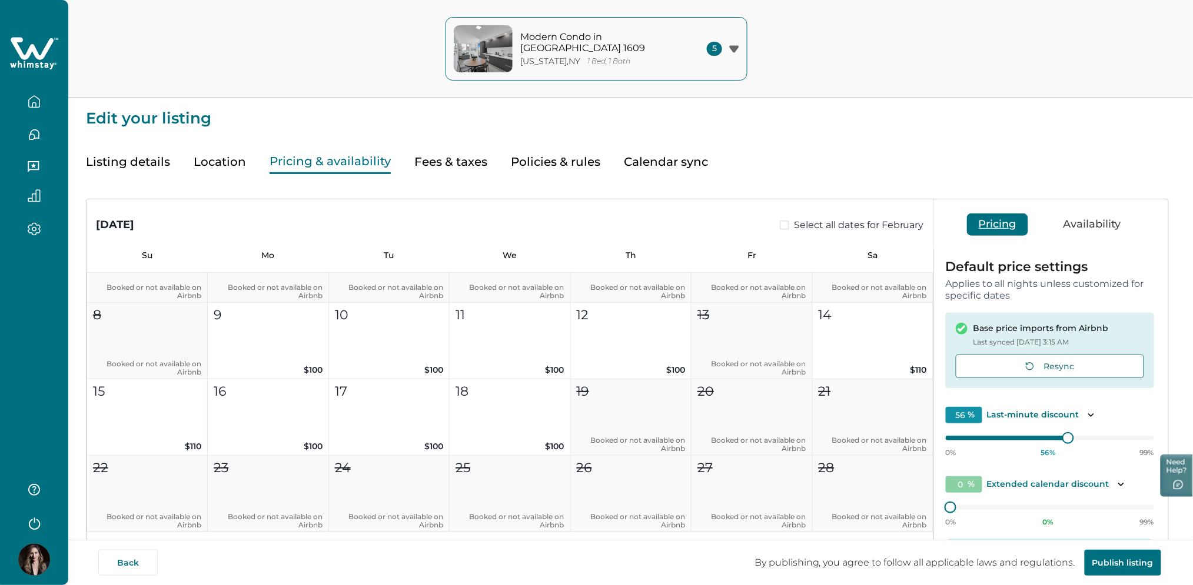
click at [21, 110] on button "button" at bounding box center [33, 102] width 49 height 24
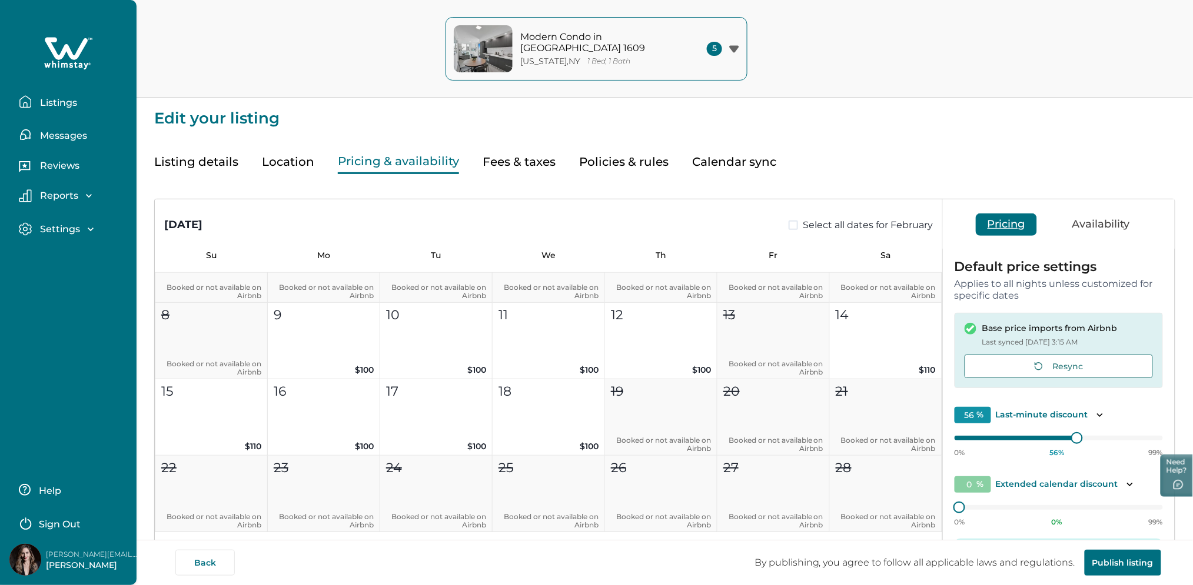
click at [68, 104] on p "Listings" at bounding box center [56, 103] width 41 height 12
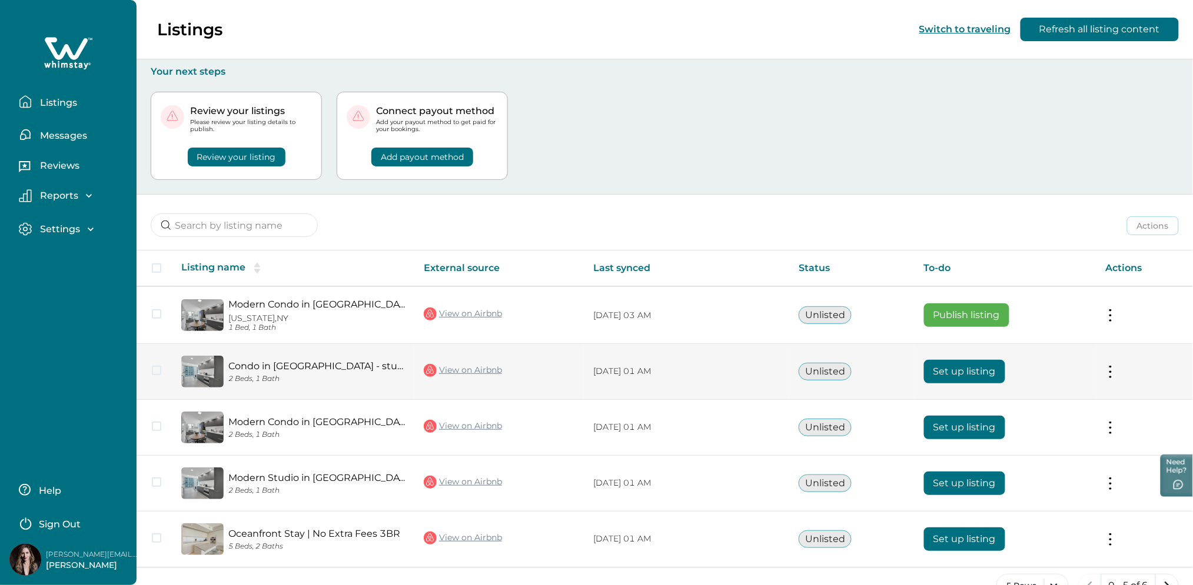
click at [956, 370] on button "Set up listing" at bounding box center [964, 372] width 81 height 24
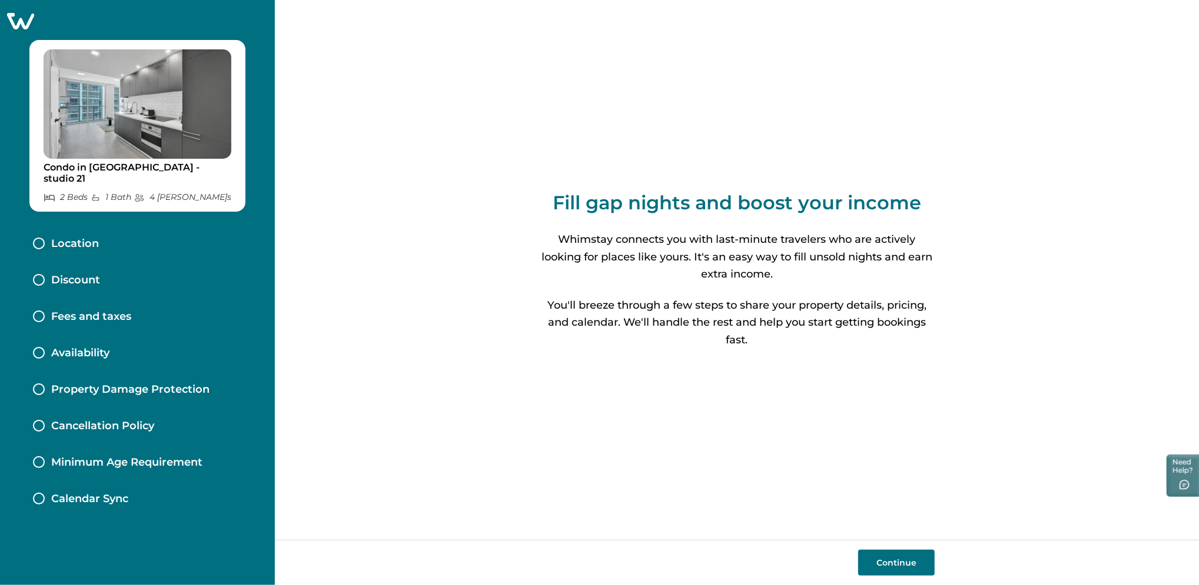
click at [910, 563] on button "Continue" at bounding box center [896, 563] width 76 height 26
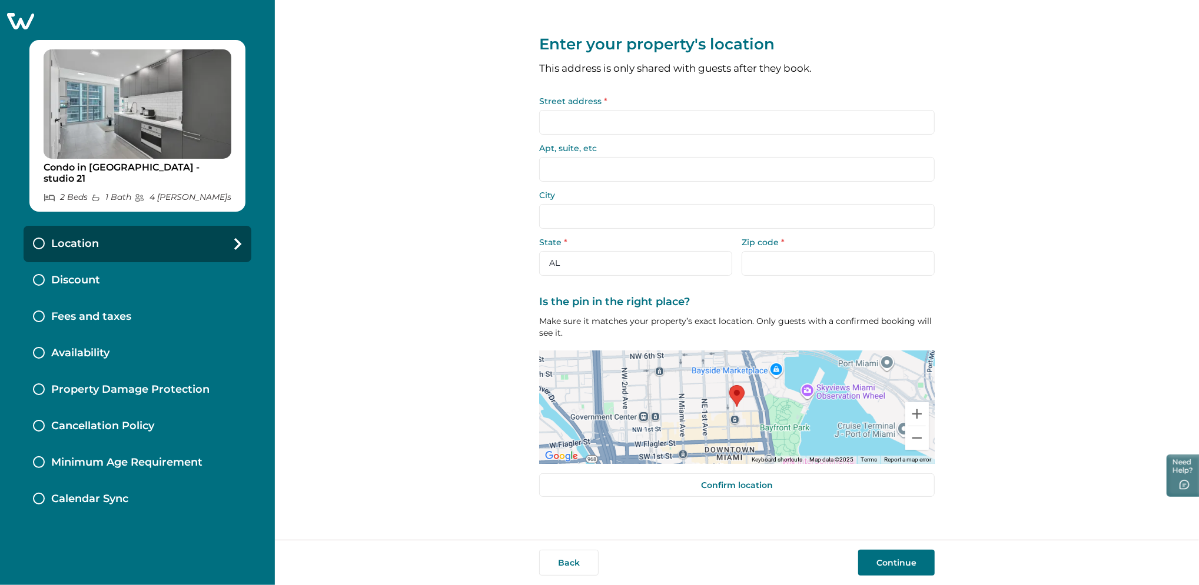
click at [585, 129] on input "Street address *" at bounding box center [736, 122] width 395 height 25
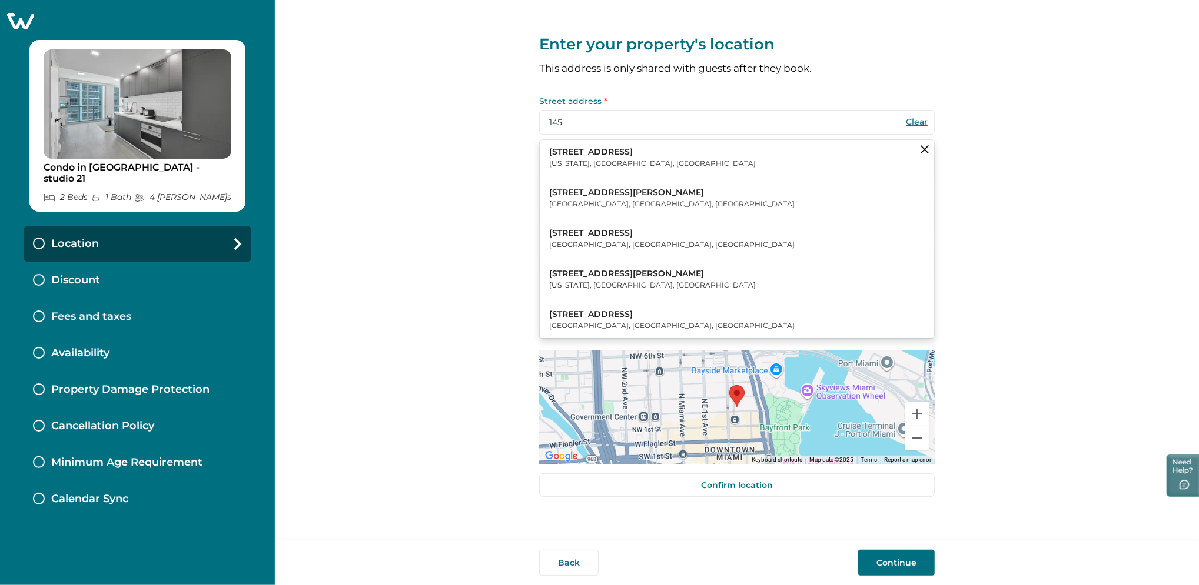
click at [605, 200] on p "[GEOGRAPHIC_DATA], [GEOGRAPHIC_DATA], [GEOGRAPHIC_DATA]" at bounding box center [671, 204] width 245 height 12
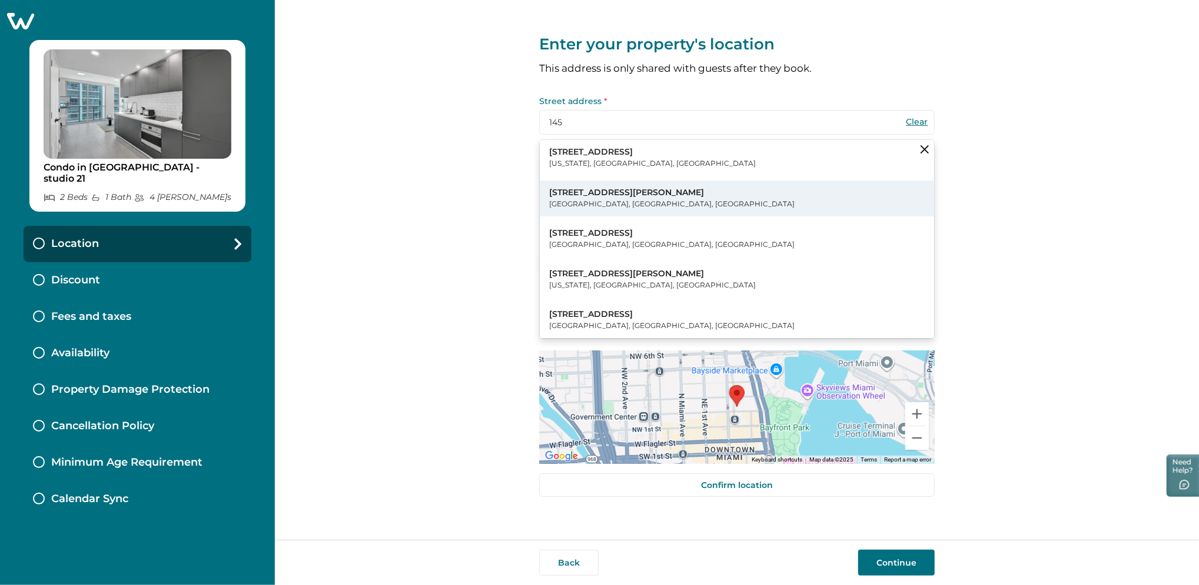
type input "[STREET_ADDRESS][PERSON_NAME]"
type input "[GEOGRAPHIC_DATA]"
select select "MA"
type input "01845"
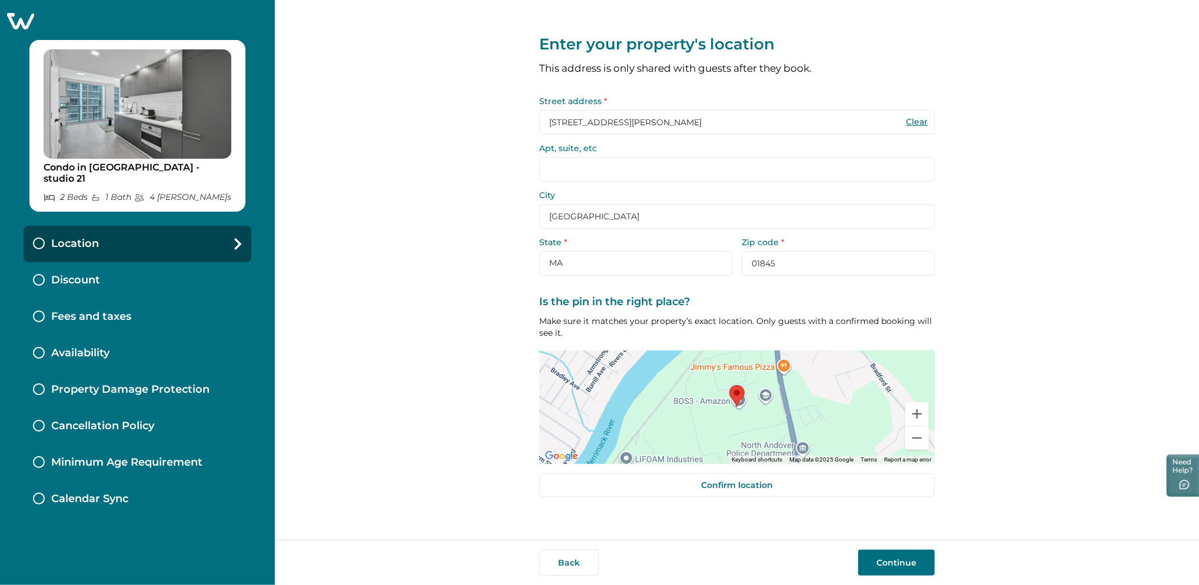
click at [881, 558] on button "Continue" at bounding box center [896, 563] width 76 height 26
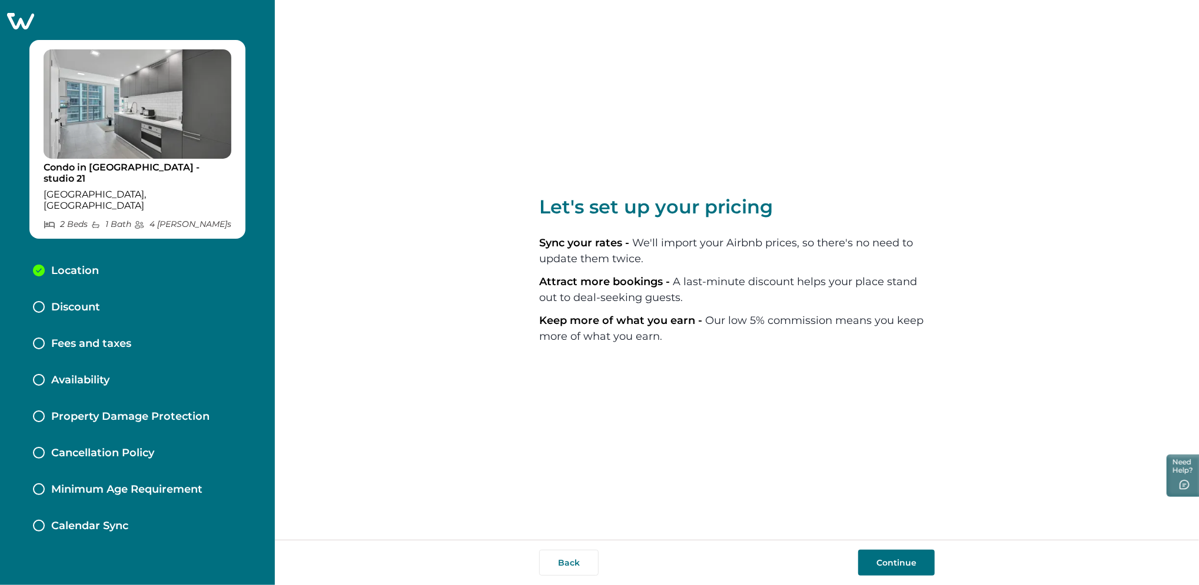
click at [884, 558] on button "Continue" at bounding box center [896, 563] width 76 height 26
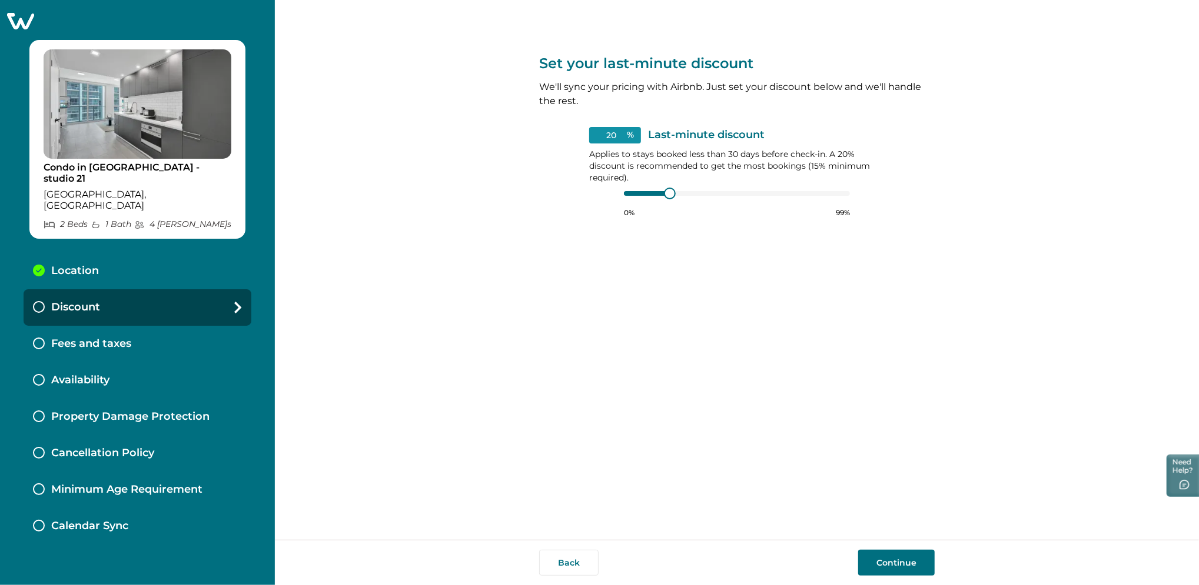
click at [894, 561] on button "Continue" at bounding box center [896, 563] width 76 height 26
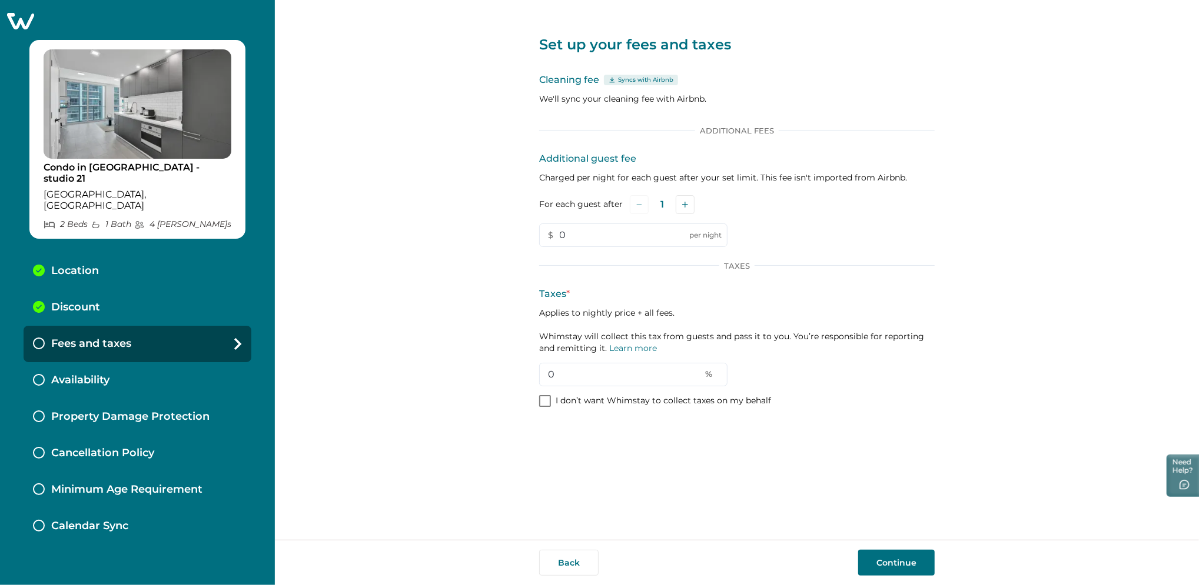
click at [16, 26] on icon at bounding box center [20, 21] width 29 height 18
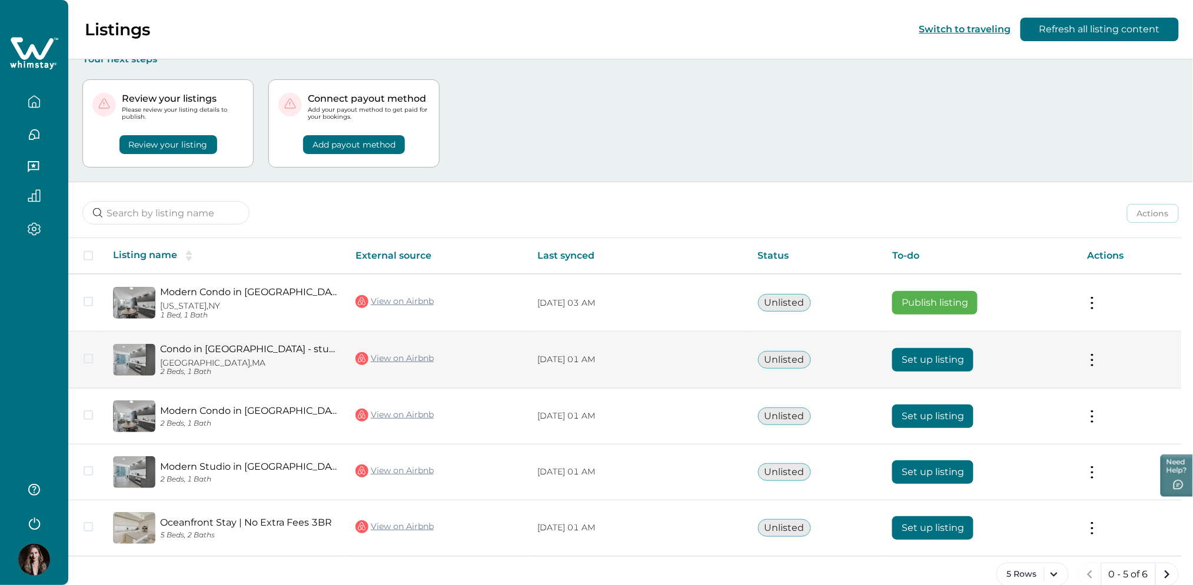
scroll to position [32, 0]
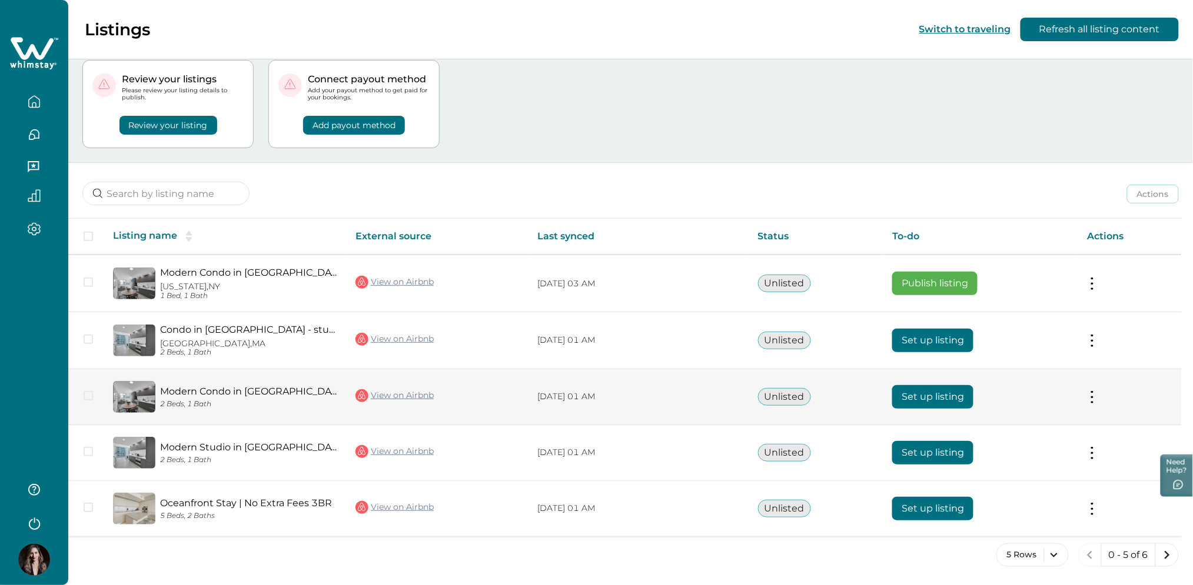
click at [388, 394] on link "View on Airbnb" at bounding box center [394, 395] width 78 height 15
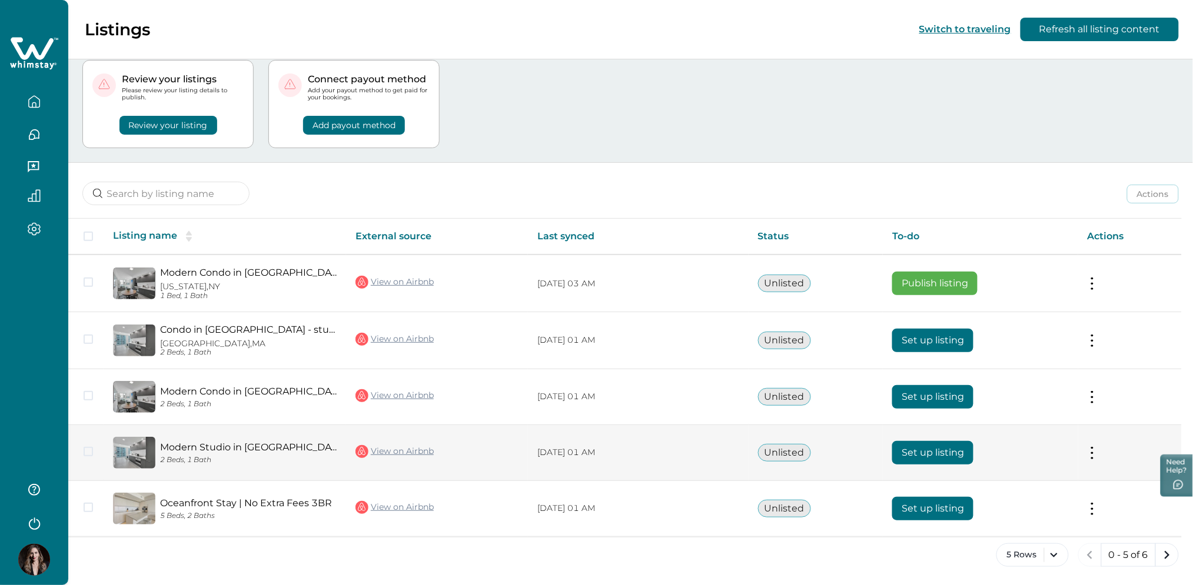
click at [402, 452] on link "View on Airbnb" at bounding box center [394, 451] width 78 height 15
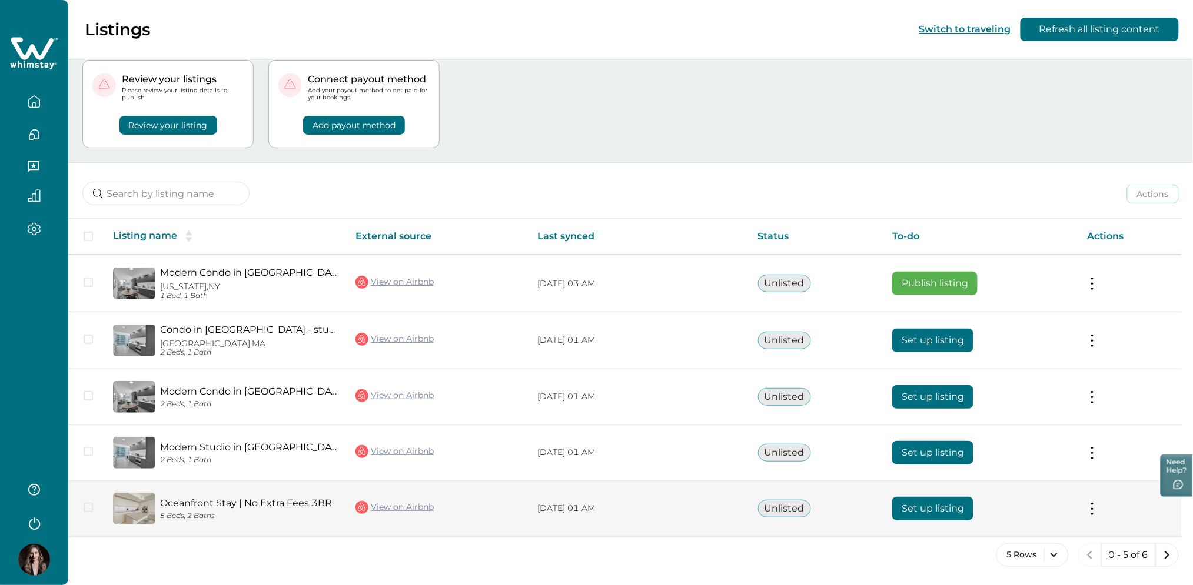
click at [399, 510] on link "View on Airbnb" at bounding box center [394, 507] width 78 height 15
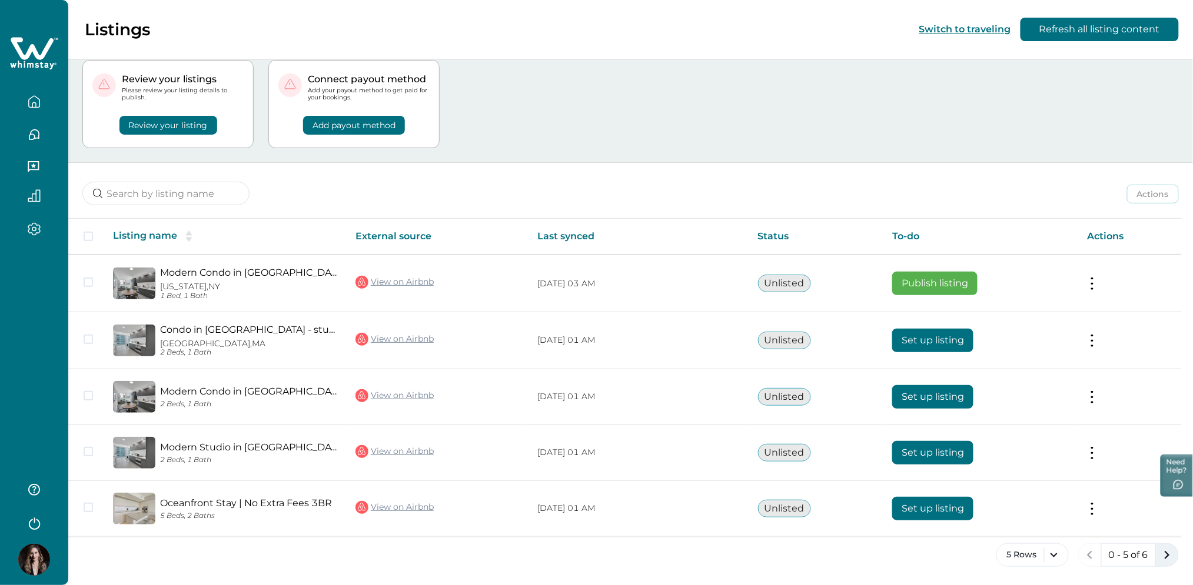
click at [1161, 553] on icon "next page" at bounding box center [1167, 555] width 16 height 16
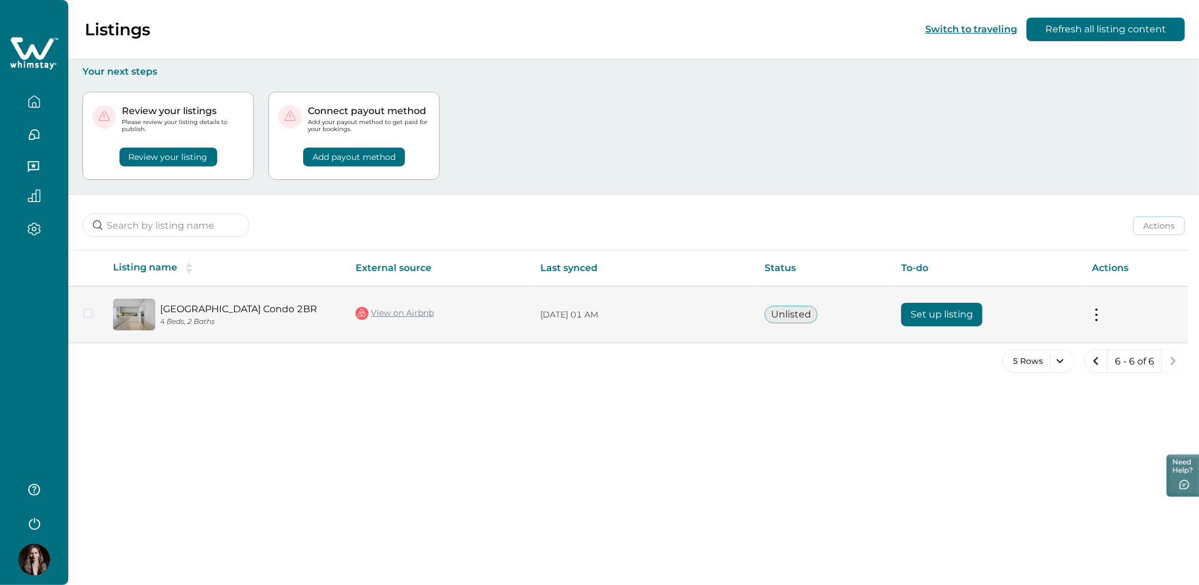
click at [372, 312] on link "View on Airbnb" at bounding box center [394, 313] width 78 height 15
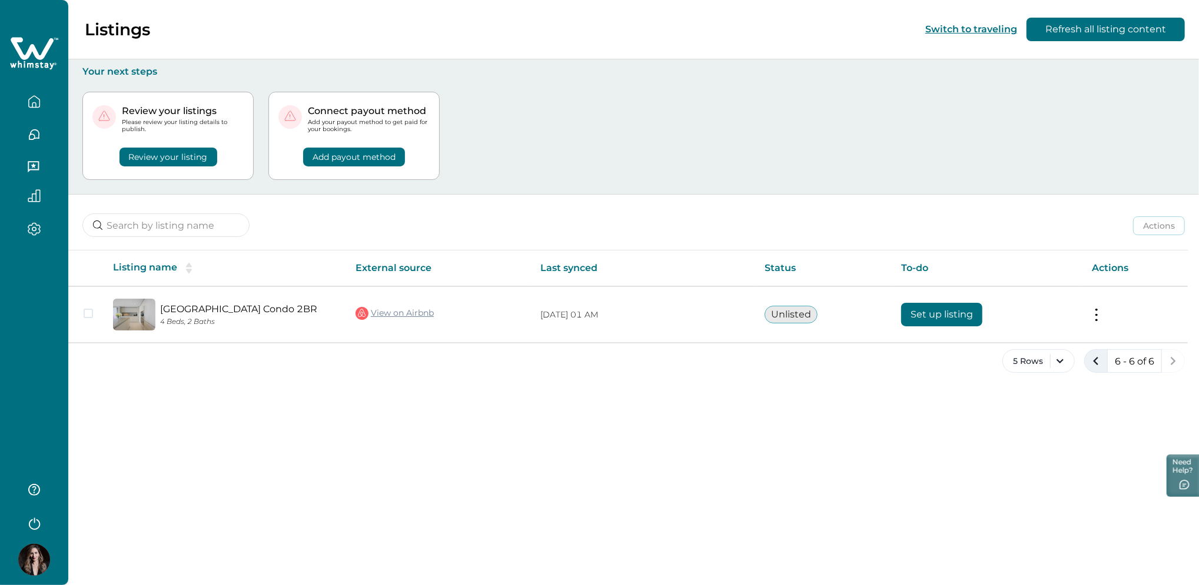
click at [1098, 362] on icon "previous page" at bounding box center [1095, 361] width 16 height 16
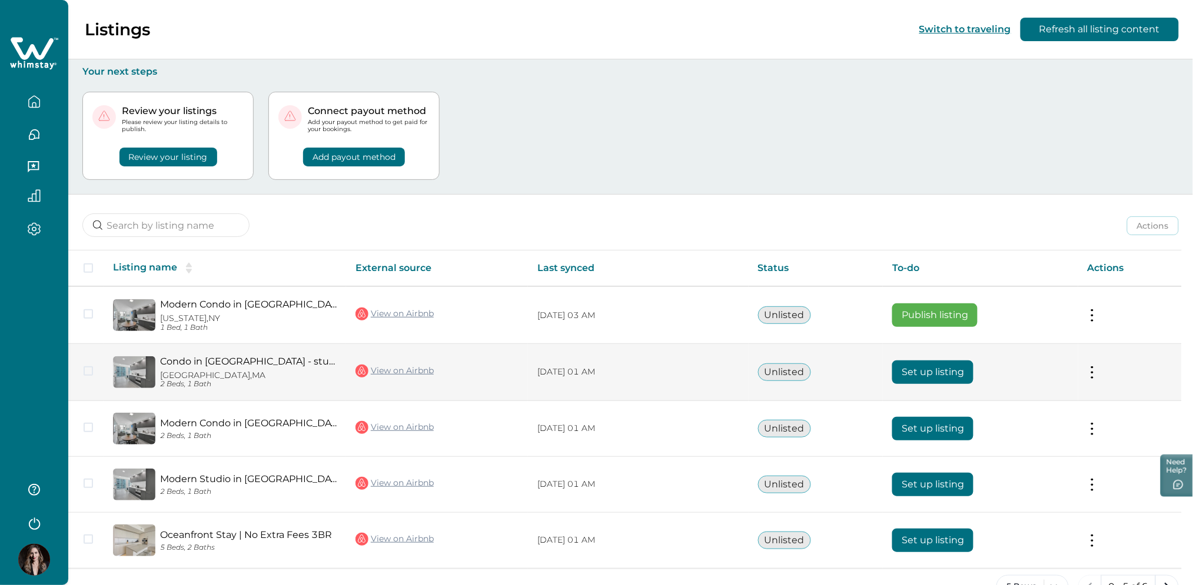
click at [929, 372] on button "Set up listing" at bounding box center [932, 373] width 81 height 24
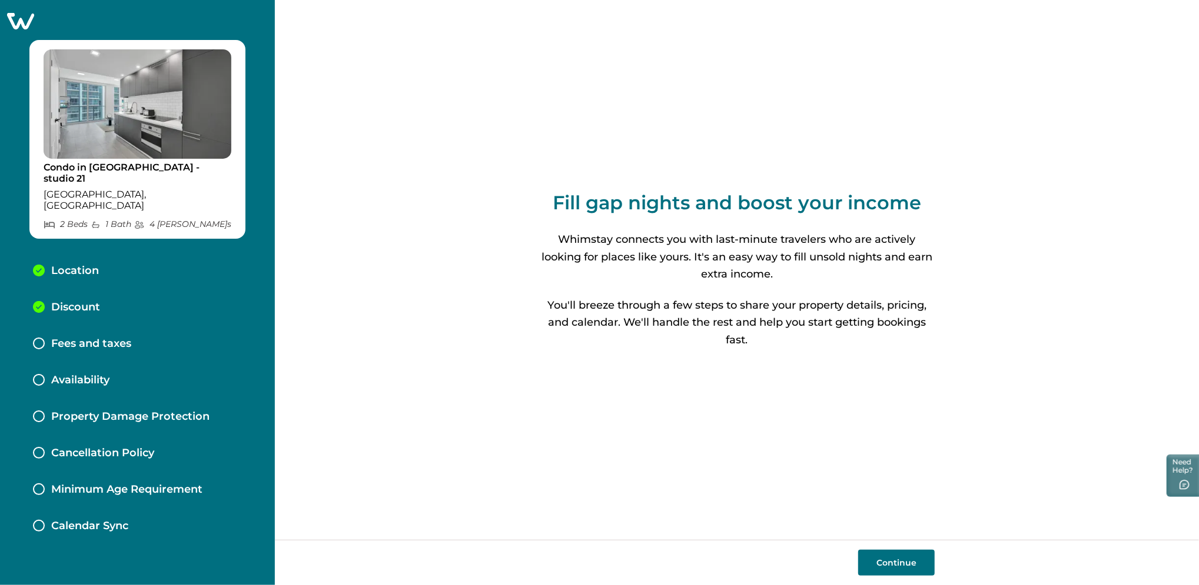
click at [113, 290] on div "Discount" at bounding box center [138, 308] width 228 height 36
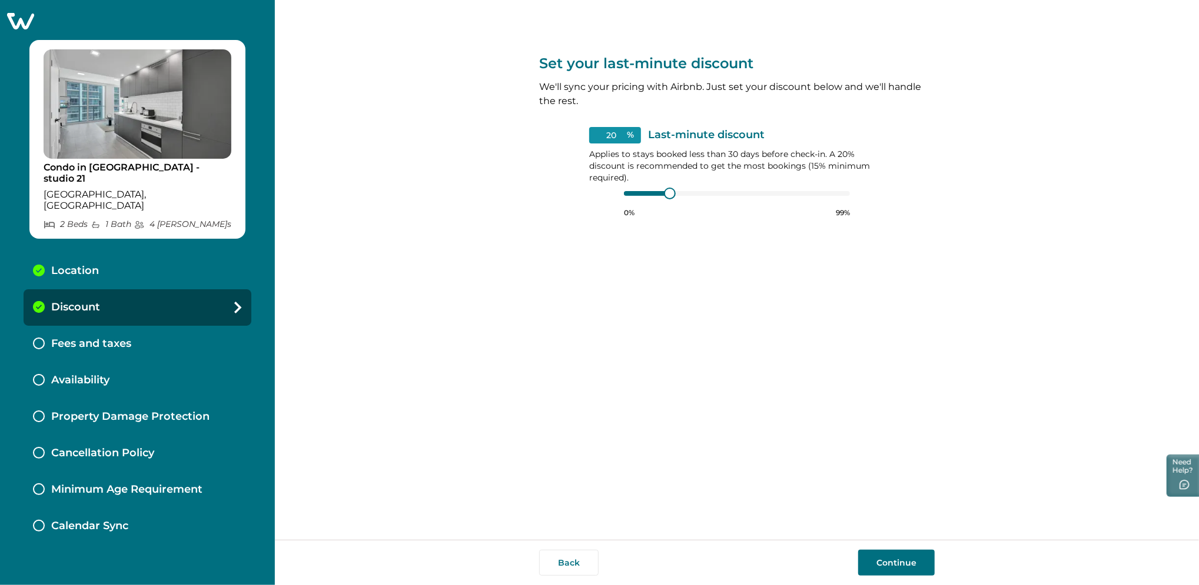
click at [139, 327] on div "Fees and taxes" at bounding box center [138, 344] width 228 height 36
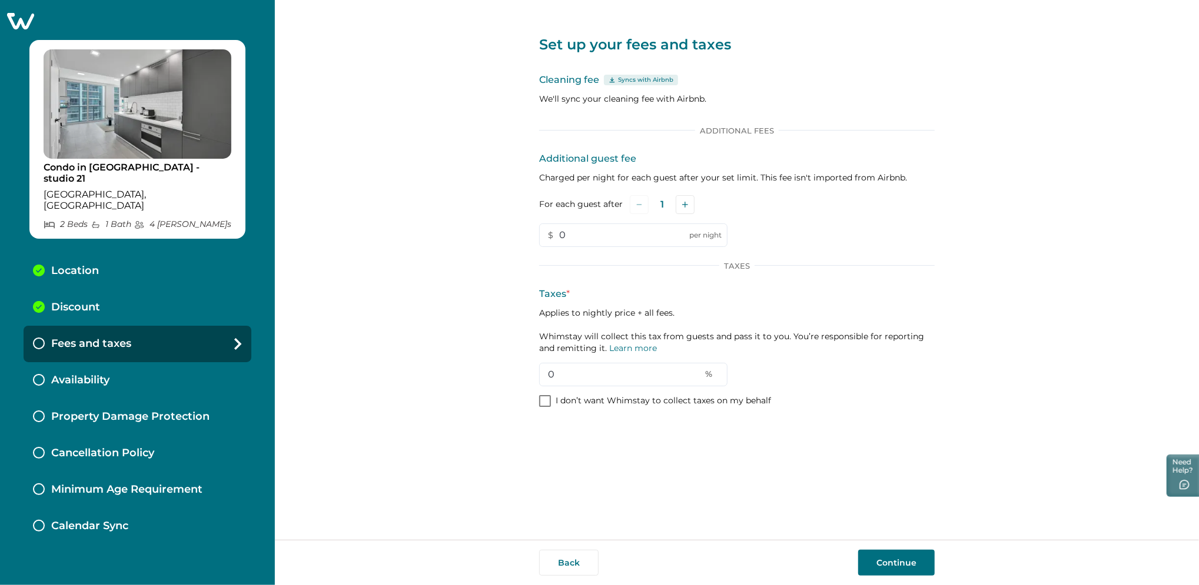
click at [29, 19] on icon at bounding box center [20, 21] width 29 height 18
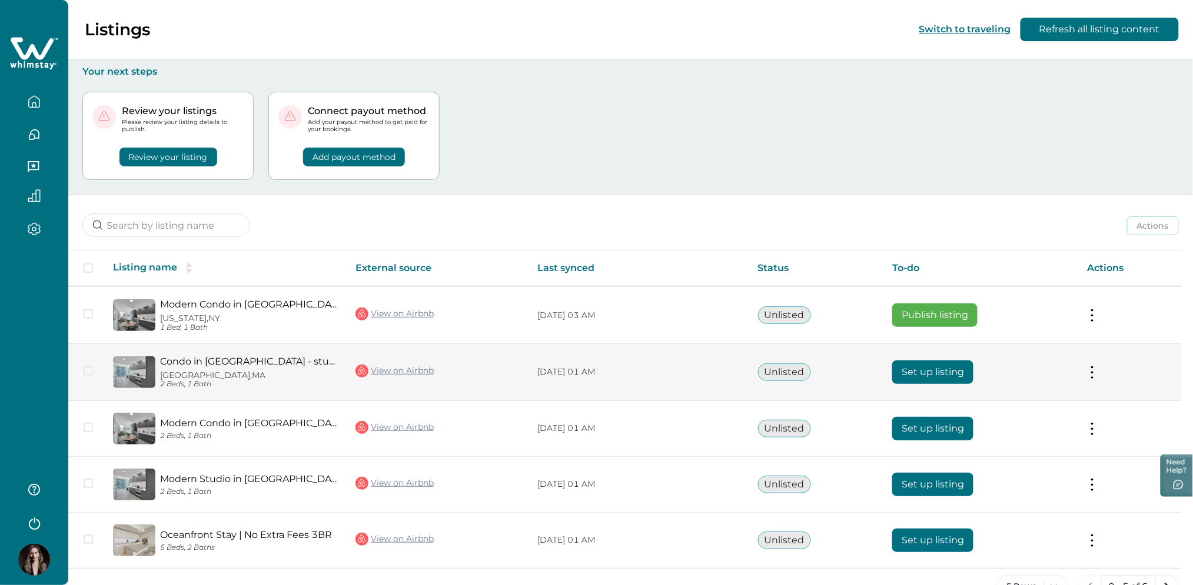
click at [921, 377] on button "Set up listing" at bounding box center [932, 373] width 81 height 24
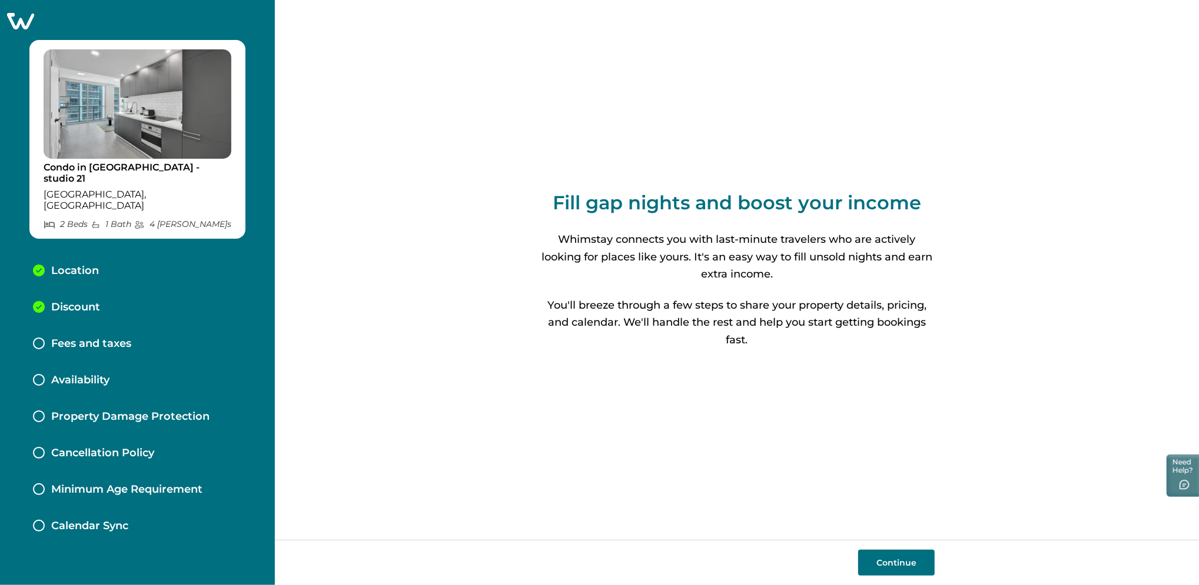
click at [880, 573] on button "Continue" at bounding box center [896, 563] width 76 height 26
select select "MA"
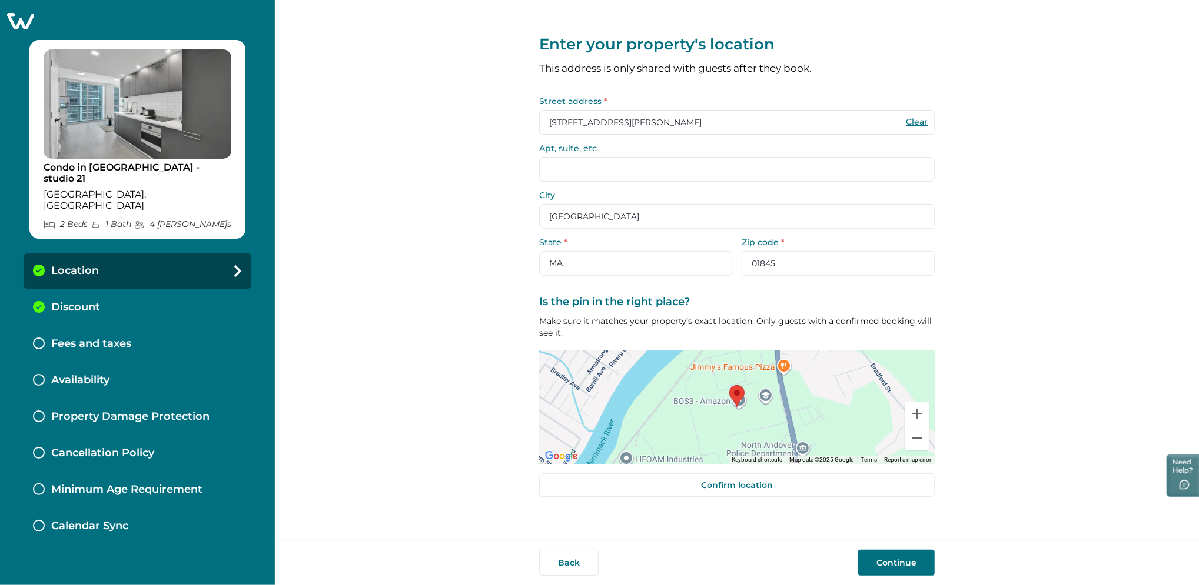
click at [919, 558] on button "Continue" at bounding box center [896, 563] width 76 height 26
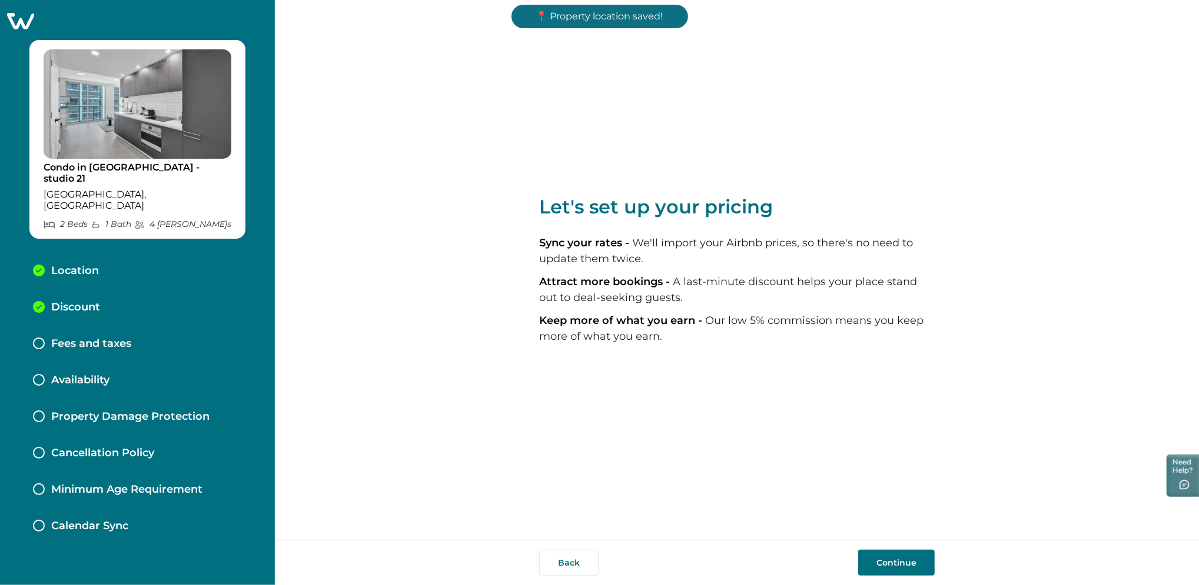
click at [919, 558] on button "Continue" at bounding box center [896, 563] width 76 height 26
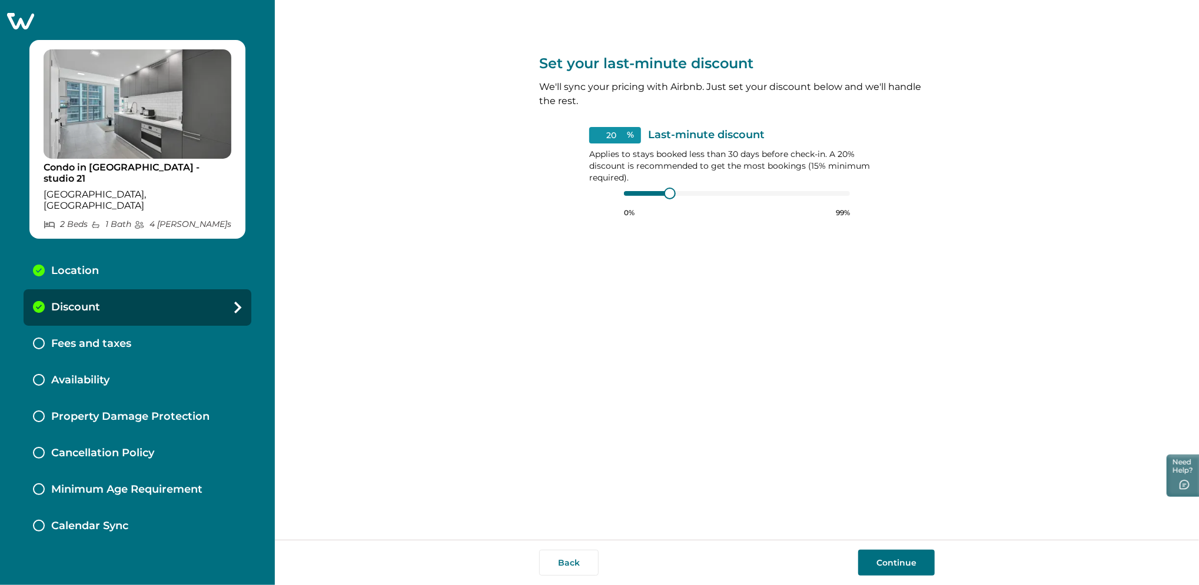
click at [890, 565] on button "Continue" at bounding box center [896, 563] width 76 height 26
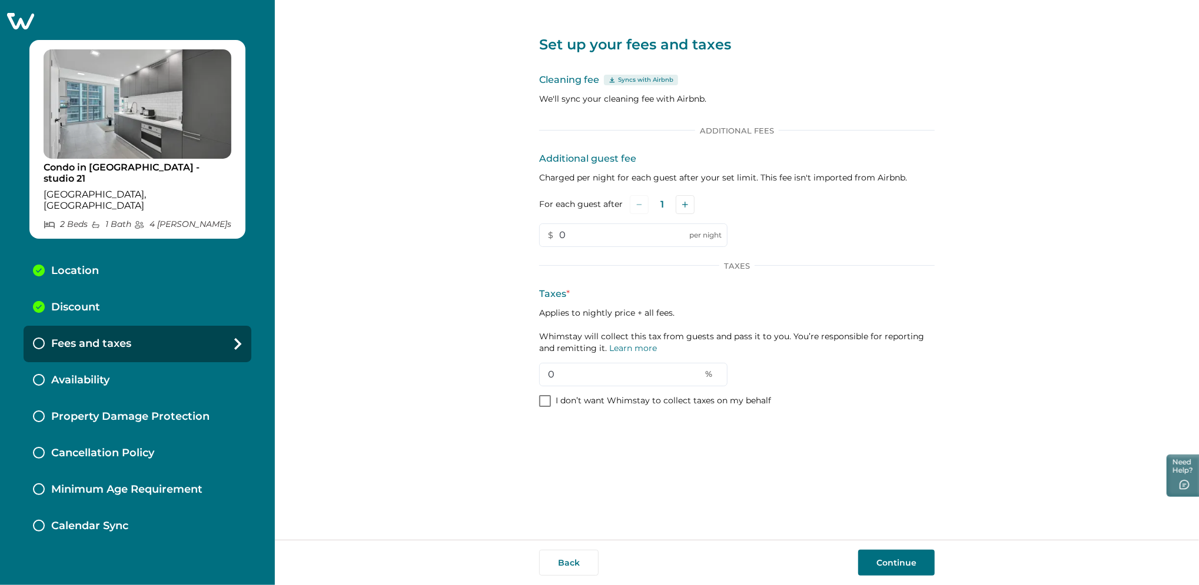
click at [24, 18] on icon at bounding box center [20, 21] width 27 height 16
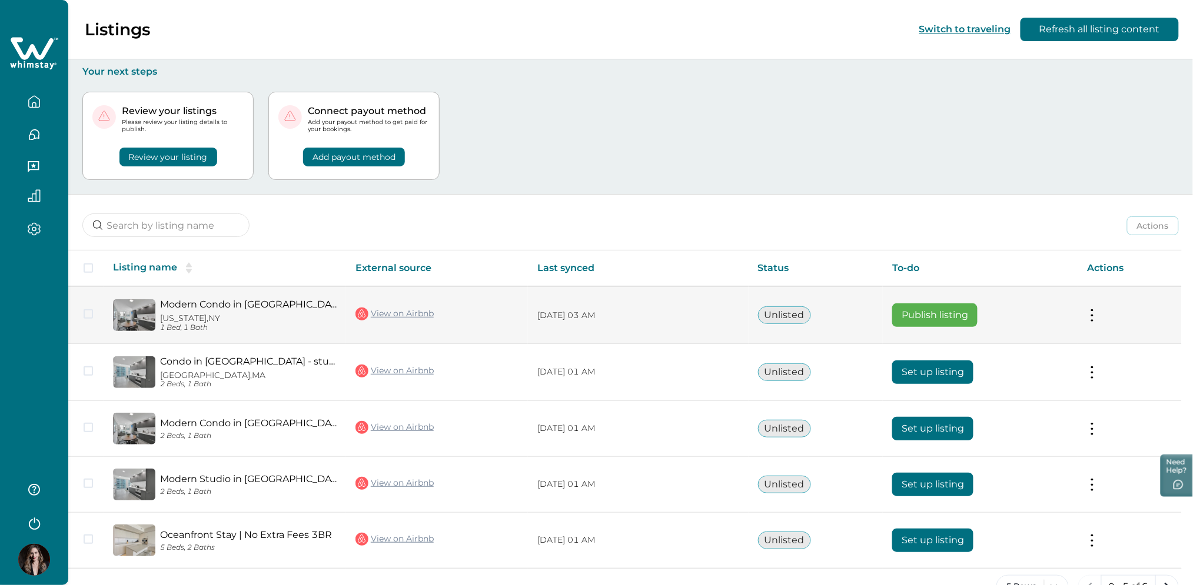
click at [925, 315] on button "Publish listing" at bounding box center [934, 316] width 85 height 24
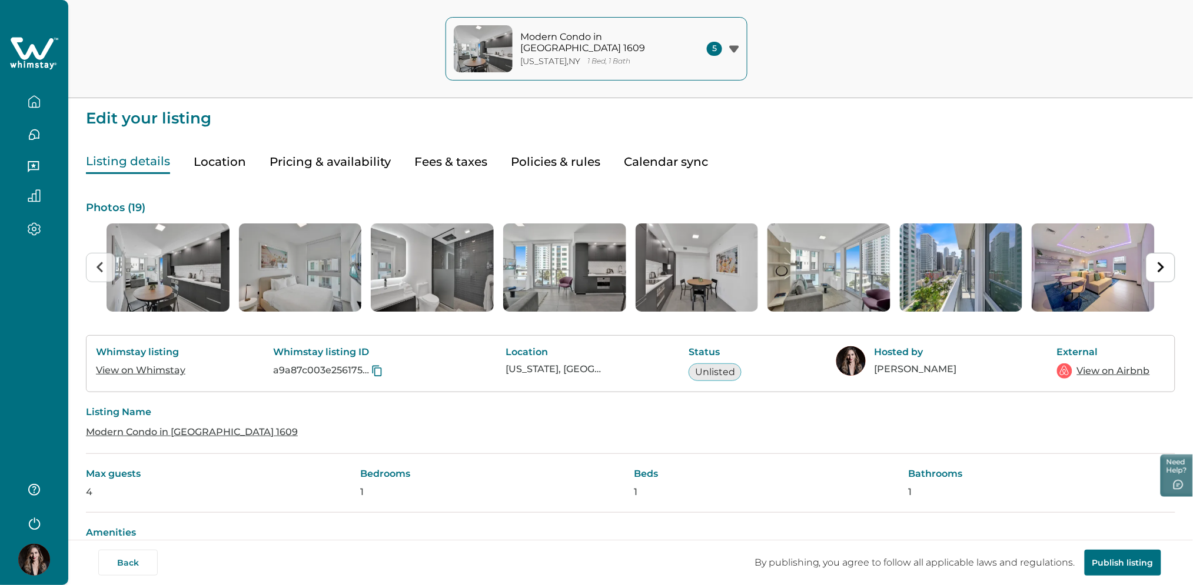
click at [457, 168] on button "Fees & taxes" at bounding box center [450, 162] width 73 height 24
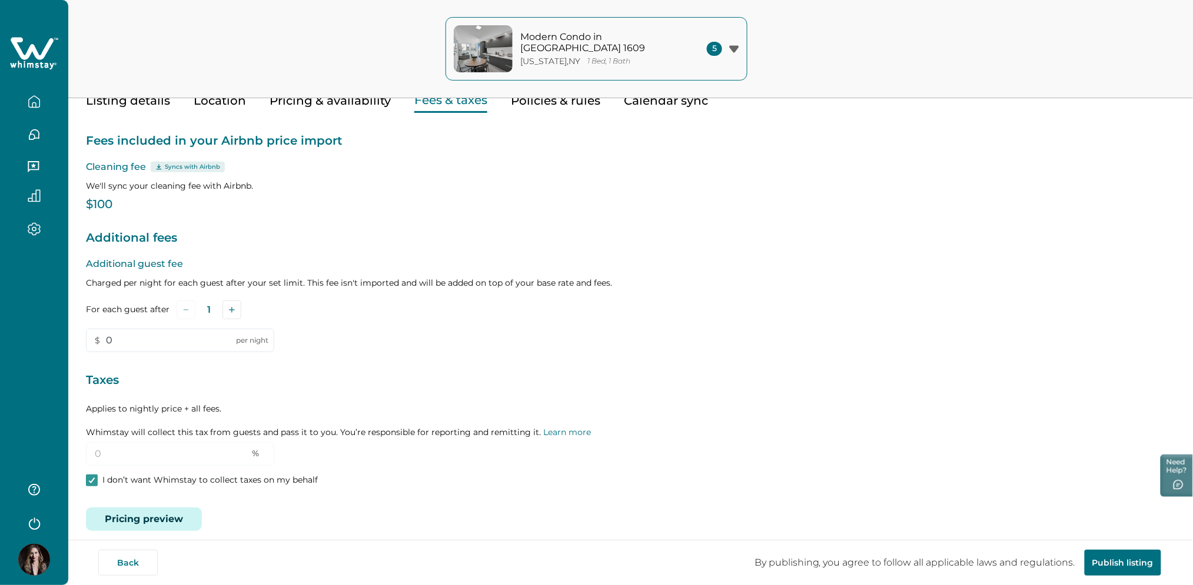
scroll to position [72, 0]
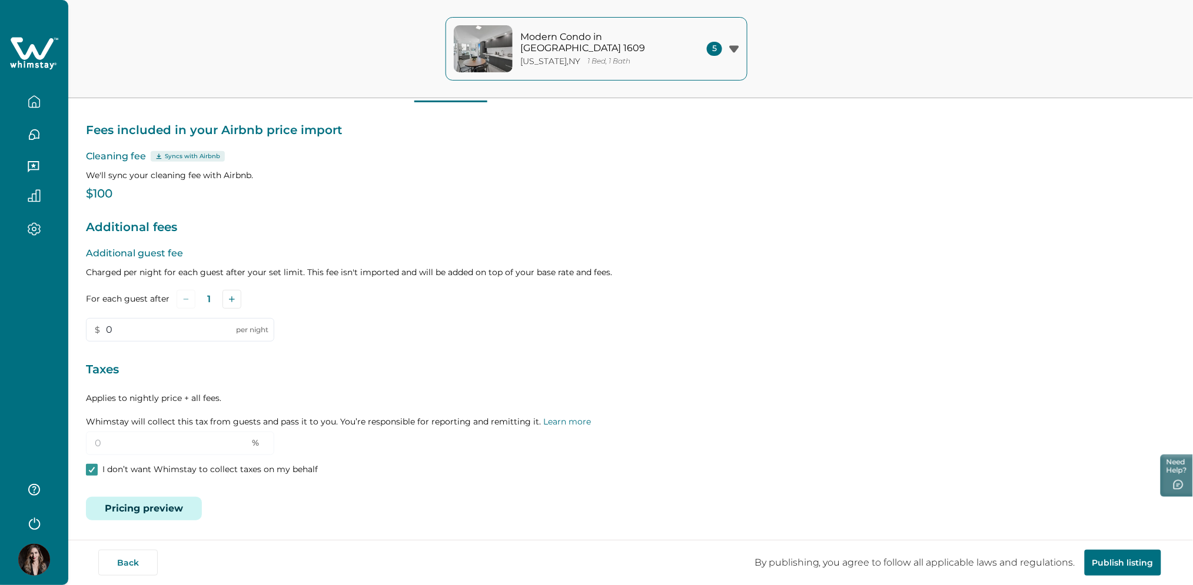
drag, startPoint x: 87, startPoint y: 430, endPoint x: 365, endPoint y: 422, distance: 277.8
click at [365, 422] on div "Taxes Applies to nightly price + all fees. Whimstay will collect this tax from …" at bounding box center [630, 408] width 1089 height 95
drag, startPoint x: 365, startPoint y: 422, endPoint x: 341, endPoint y: 378, distance: 49.8
click at [341, 378] on div "Taxes Applies to nightly price + all fees. Whimstay will collect this tax from …" at bounding box center [630, 408] width 1089 height 95
drag, startPoint x: 341, startPoint y: 378, endPoint x: 284, endPoint y: 449, distance: 90.4
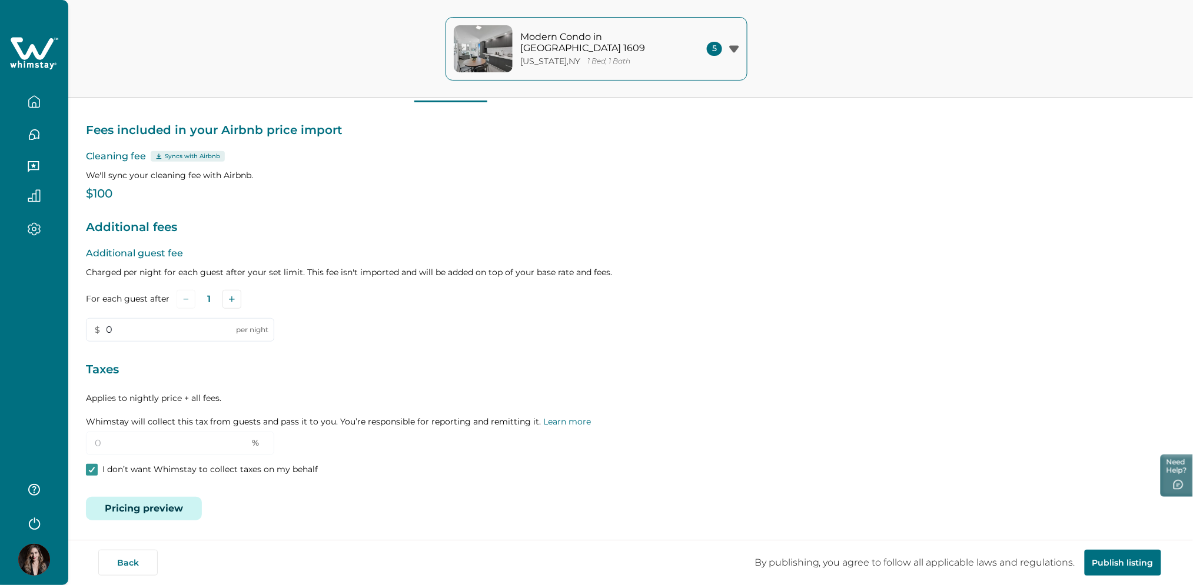
click at [284, 449] on div "Taxes Applies to nightly price + all fees. Whimstay will collect this tax from …" at bounding box center [630, 408] width 1089 height 95
click at [41, 67] on icon at bounding box center [34, 53] width 48 height 35
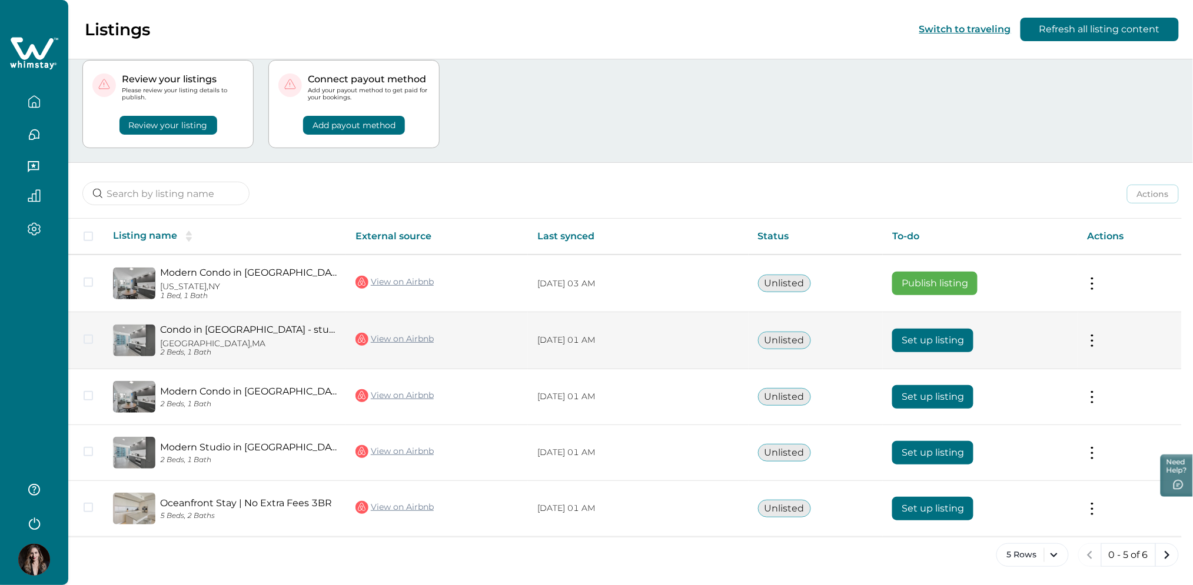
scroll to position [1, 0]
